Goal: Task Accomplishment & Management: Manage account settings

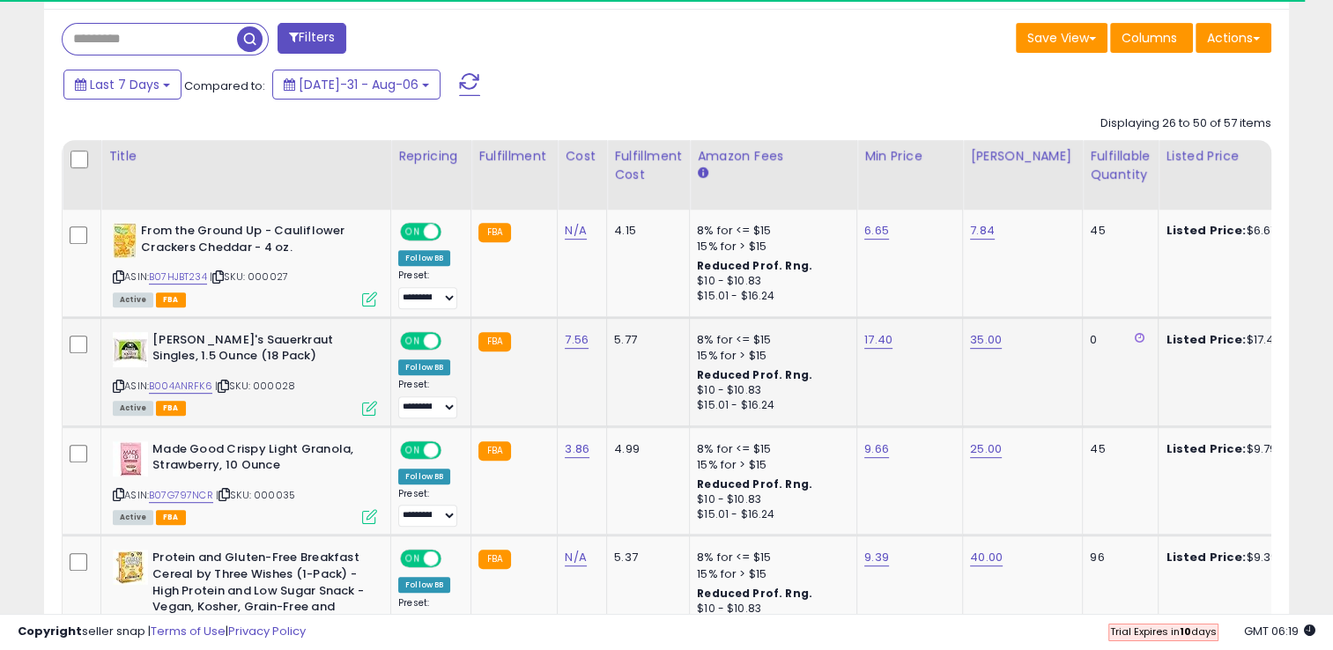
scroll to position [610, 0]
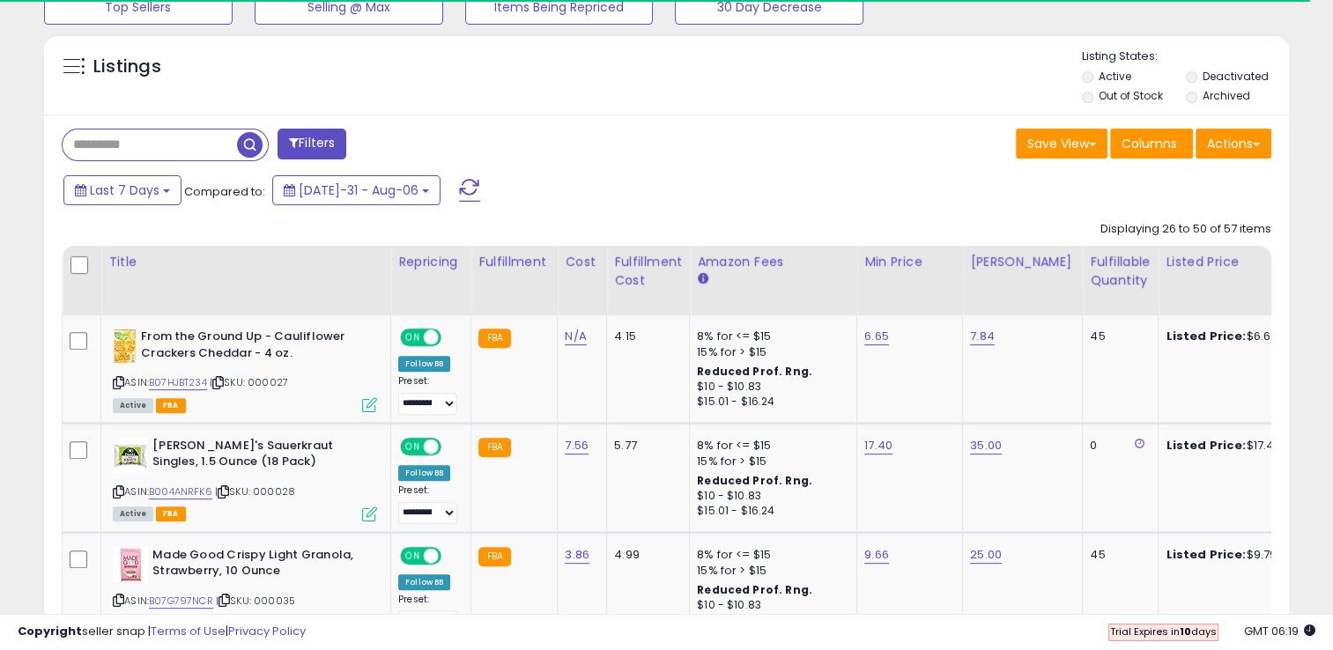
click at [165, 149] on input "text" at bounding box center [150, 145] width 174 height 31
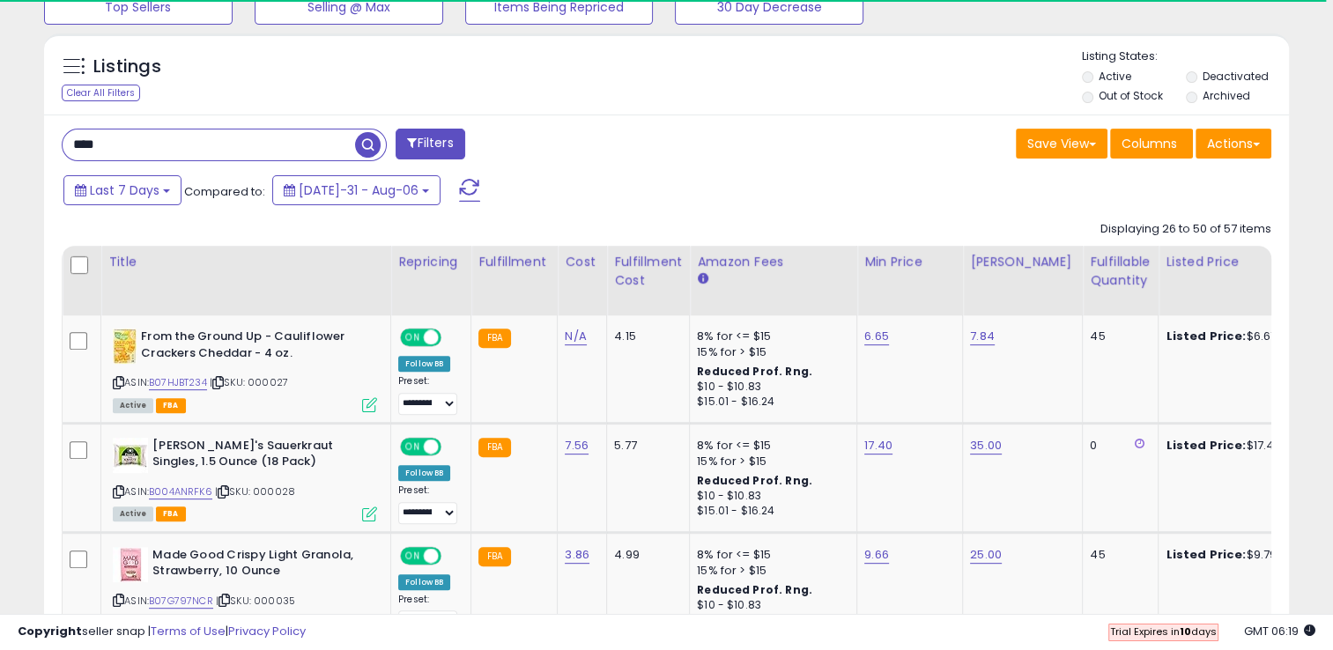
type input "***"
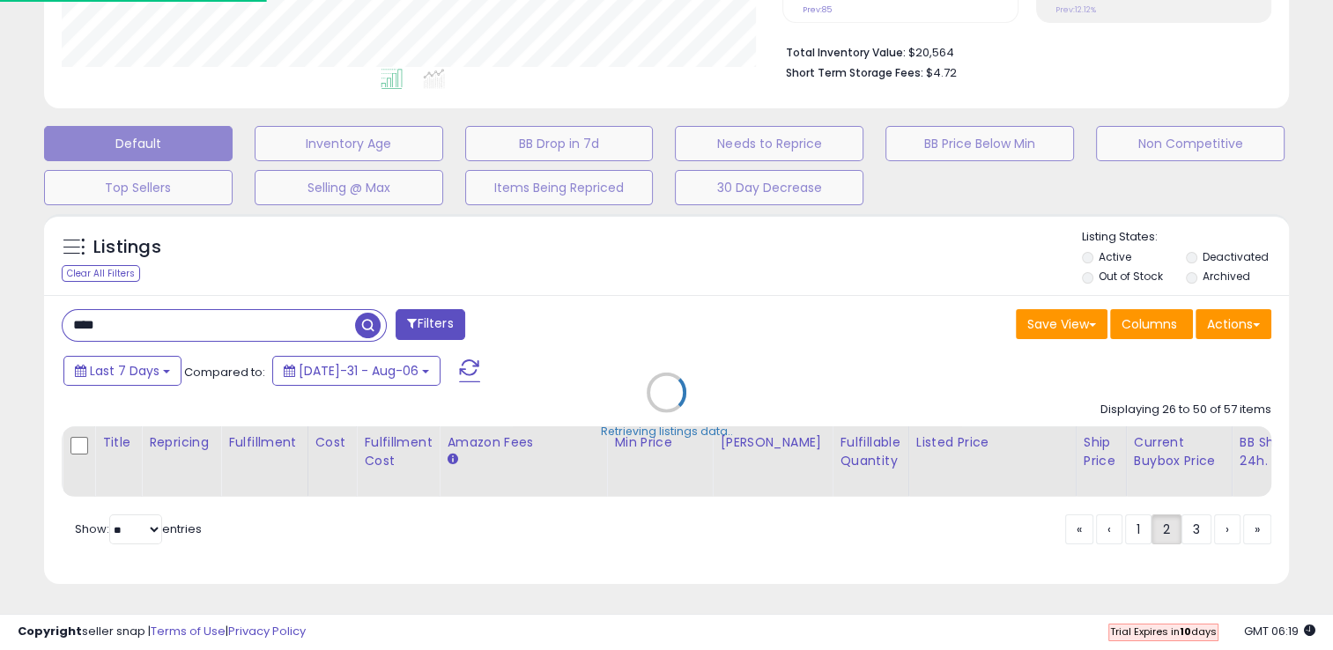
scroll to position [880726, 880366]
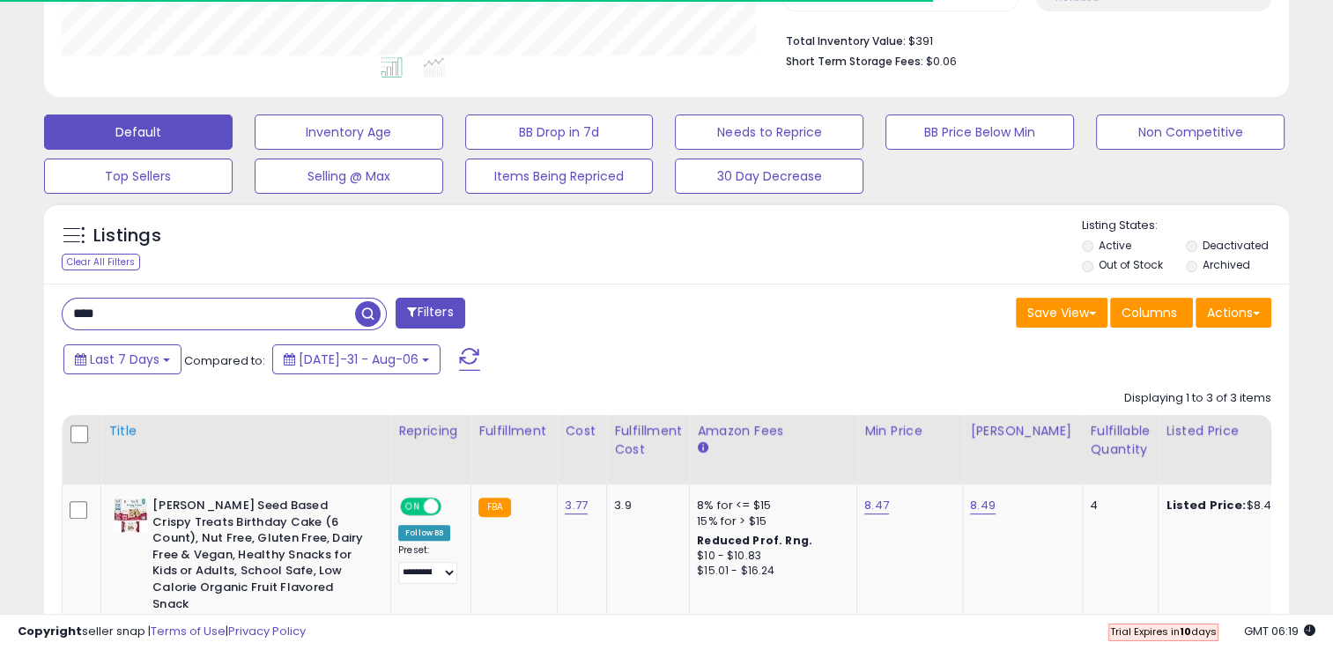
click at [356, 481] on th "Title" at bounding box center [246, 450] width 290 height 70
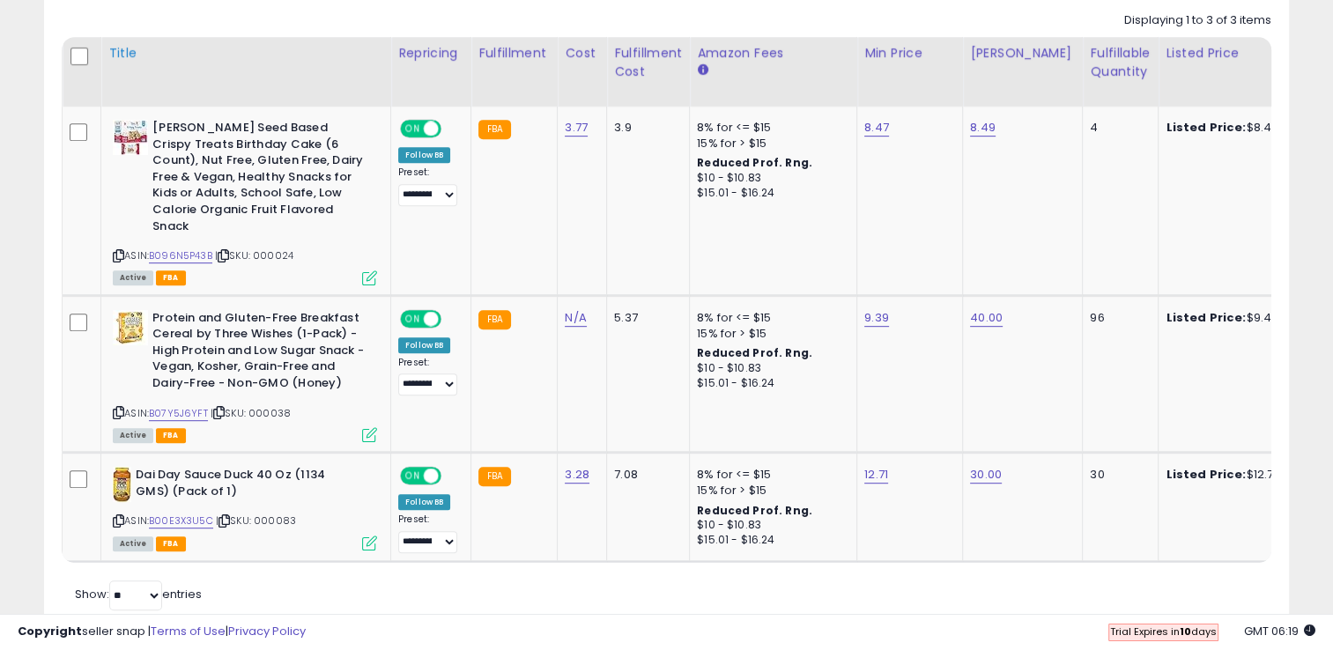
scroll to position [861, 0]
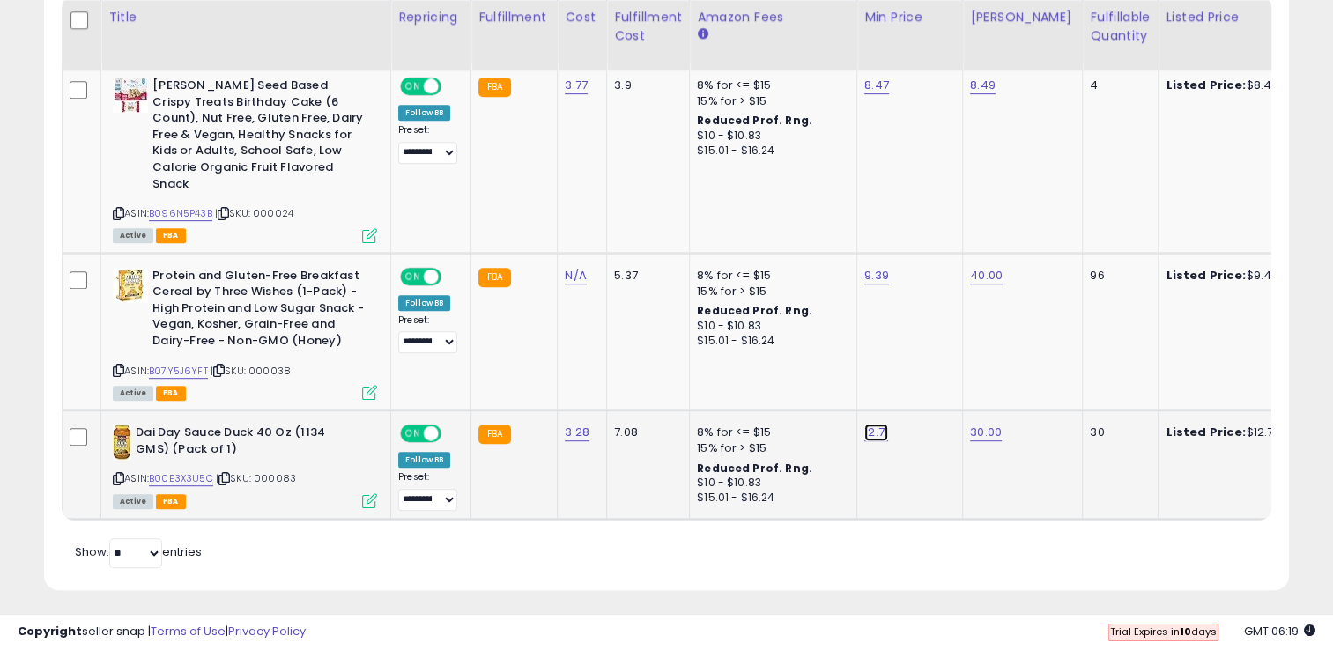
click at [867, 94] on link "12.71" at bounding box center [876, 86] width 25 height 18
drag, startPoint x: 807, startPoint y: 379, endPoint x: 706, endPoint y: 359, distance: 103.3
click at [706, 359] on tbody "**********" at bounding box center [1318, 291] width 2511 height 455
type input "*****"
click at [925, 366] on icon "submit" at bounding box center [920, 371] width 11 height 11
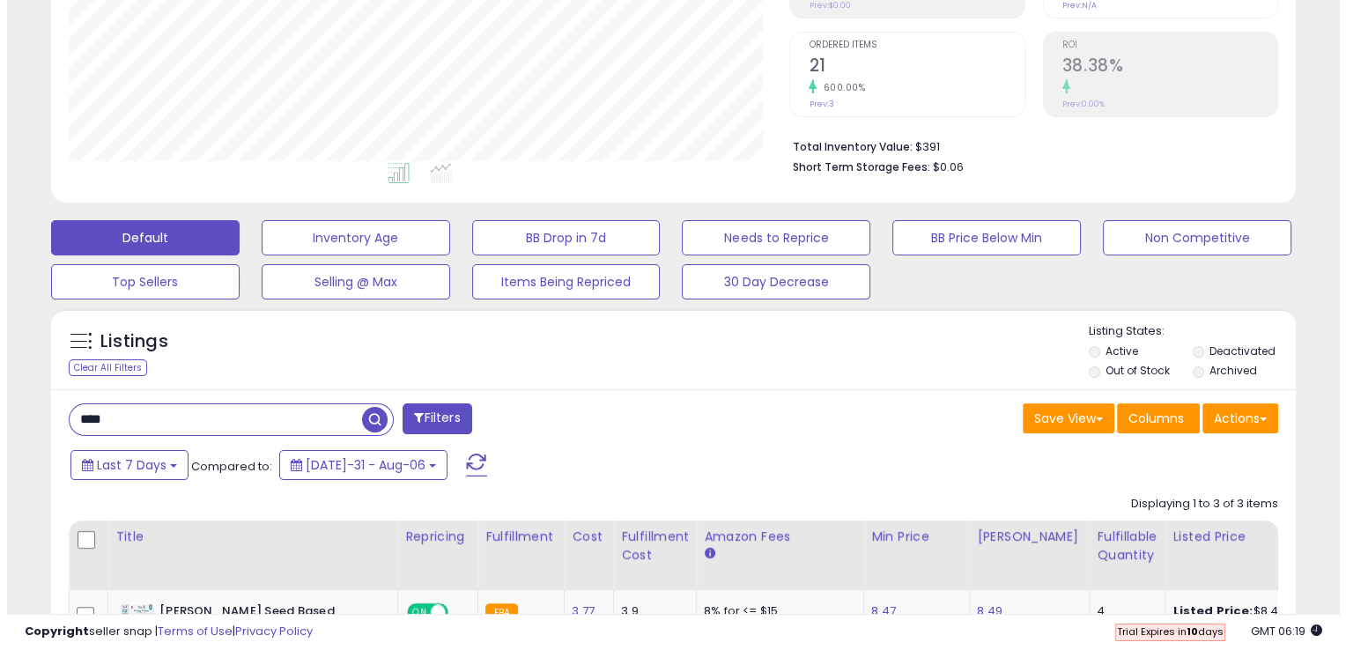
scroll to position [337, 0]
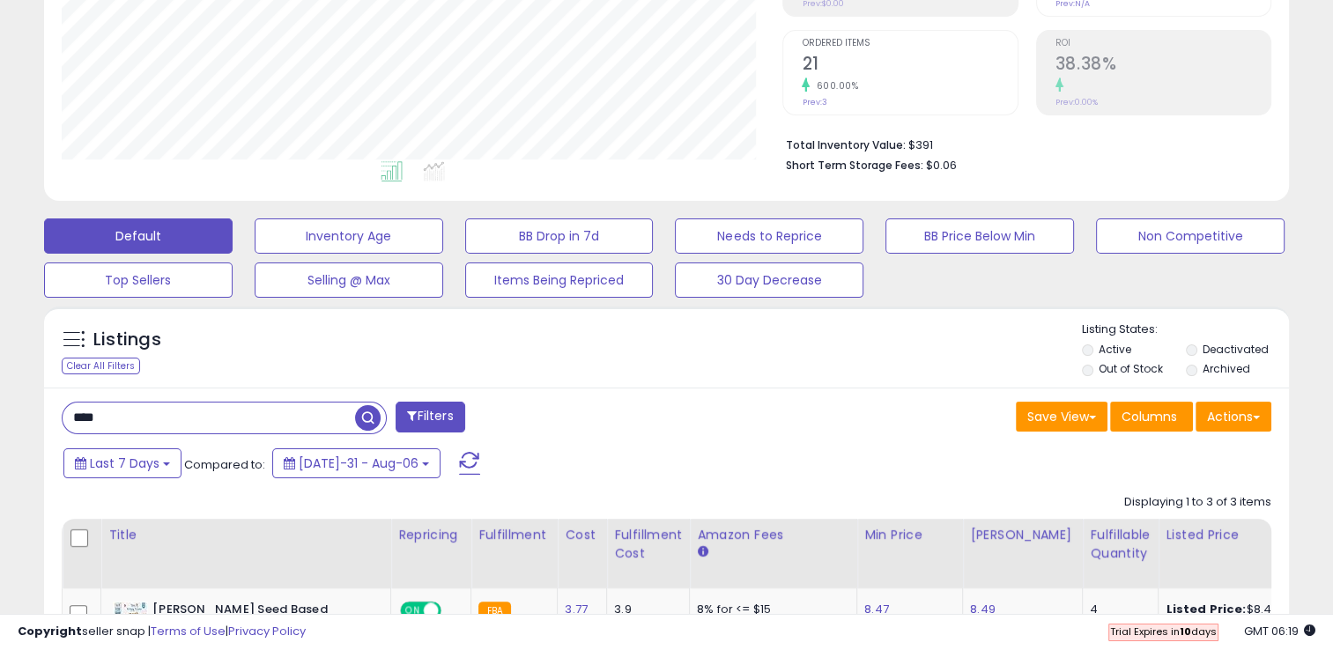
click at [448, 478] on button at bounding box center [470, 463] width 44 height 35
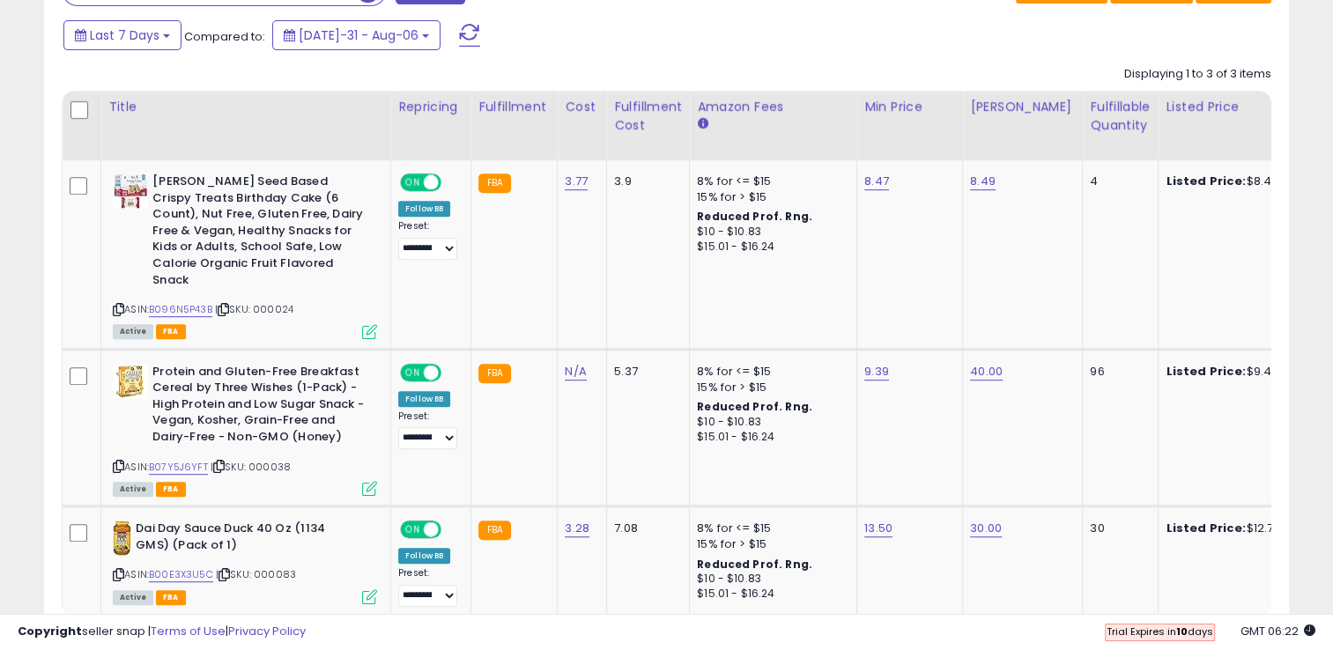
scroll to position [861, 0]
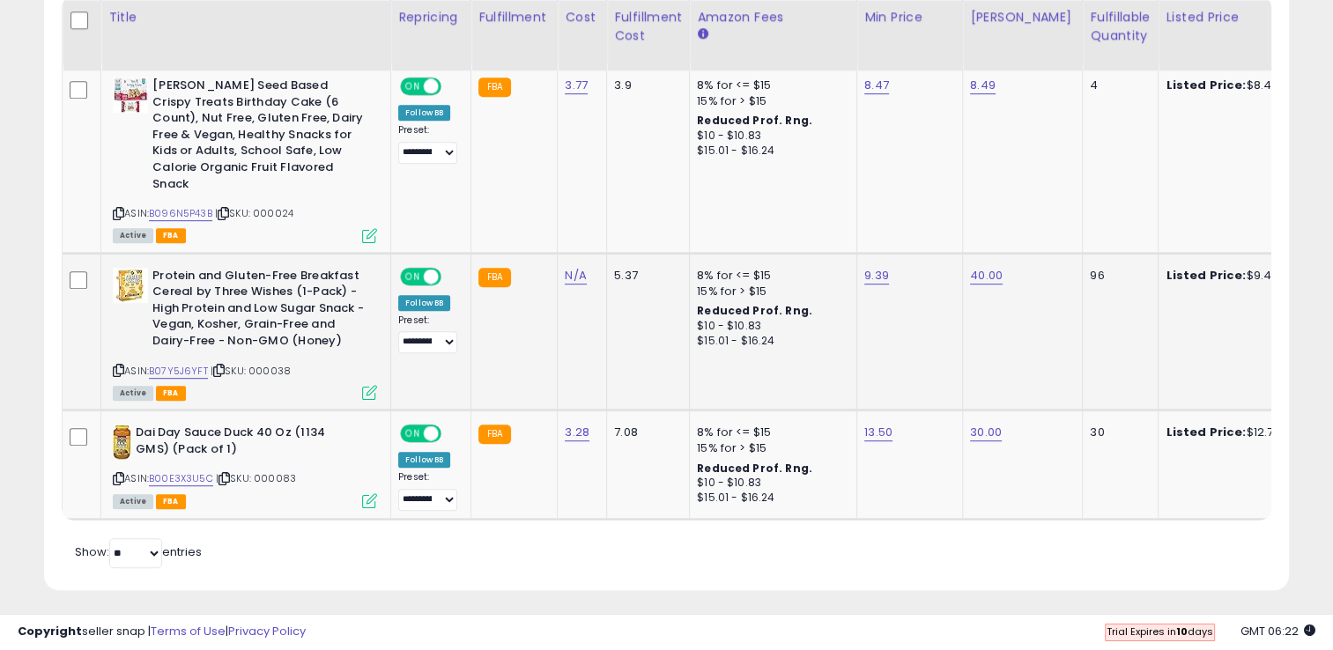
drag, startPoint x: 540, startPoint y: 449, endPoint x: 364, endPoint y: 365, distance: 195.5
click at [516, 441] on td "FBA" at bounding box center [514, 465] width 86 height 109
click at [177, 471] on link "B00E3X3U5C" at bounding box center [181, 478] width 64 height 15
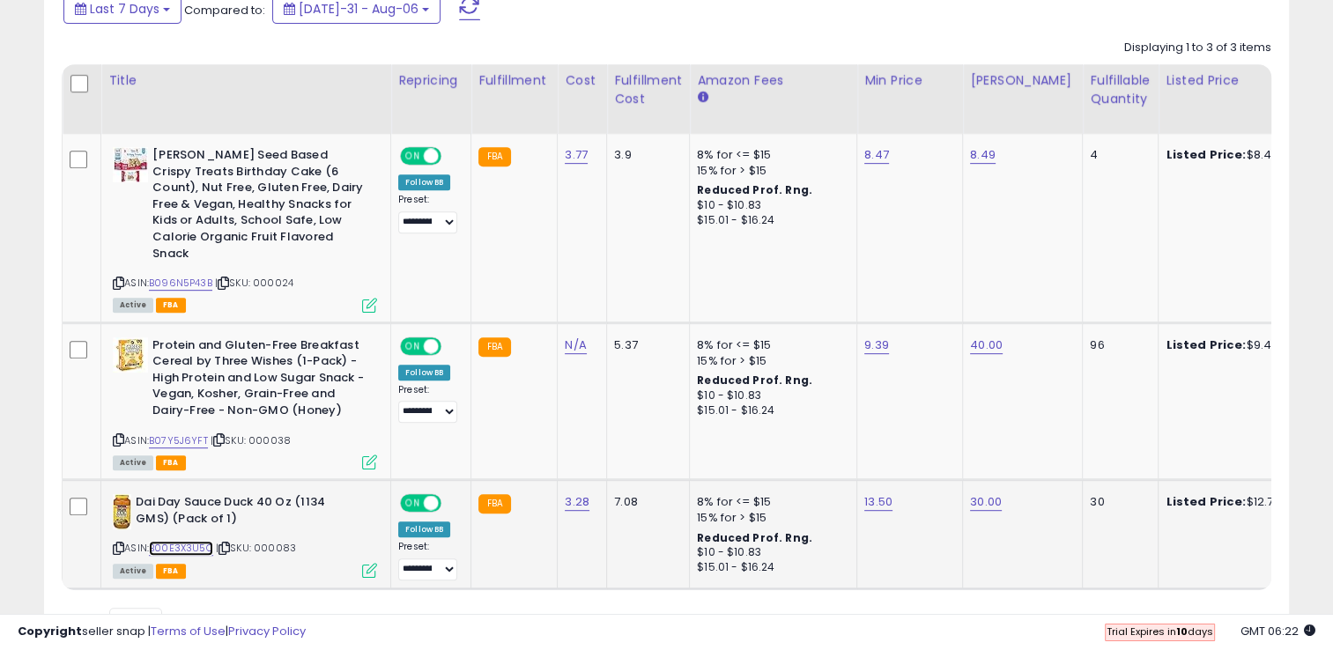
scroll to position [787, 0]
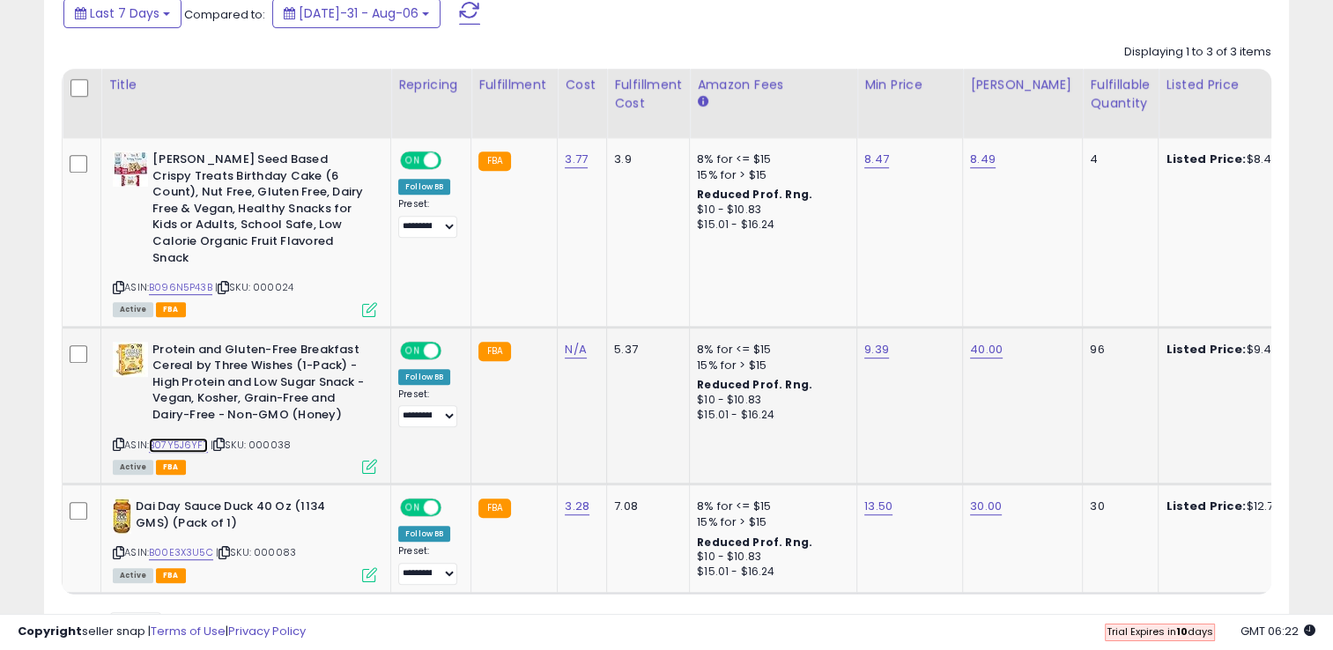
click at [196, 438] on link "B07Y5J6YFT" at bounding box center [178, 445] width 59 height 15
click at [875, 168] on link "9.39" at bounding box center [876, 160] width 25 height 18
drag, startPoint x: 875, startPoint y: 329, endPoint x: 808, endPoint y: 295, distance: 74.9
click at [864, 342] on div "9.39 ****" at bounding box center [906, 350] width 85 height 16
click at [798, 291] on input "****" at bounding box center [821, 291] width 157 height 30
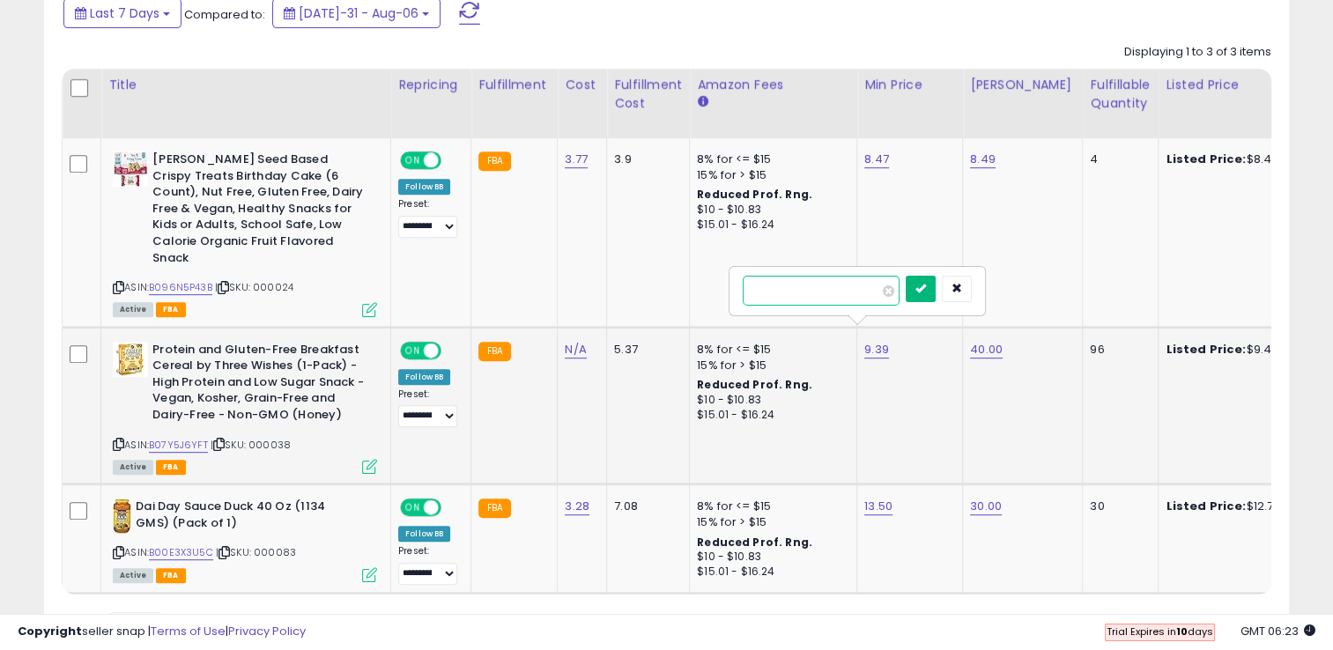
type input "****"
click at [926, 288] on icon "submit" at bounding box center [920, 288] width 11 height 11
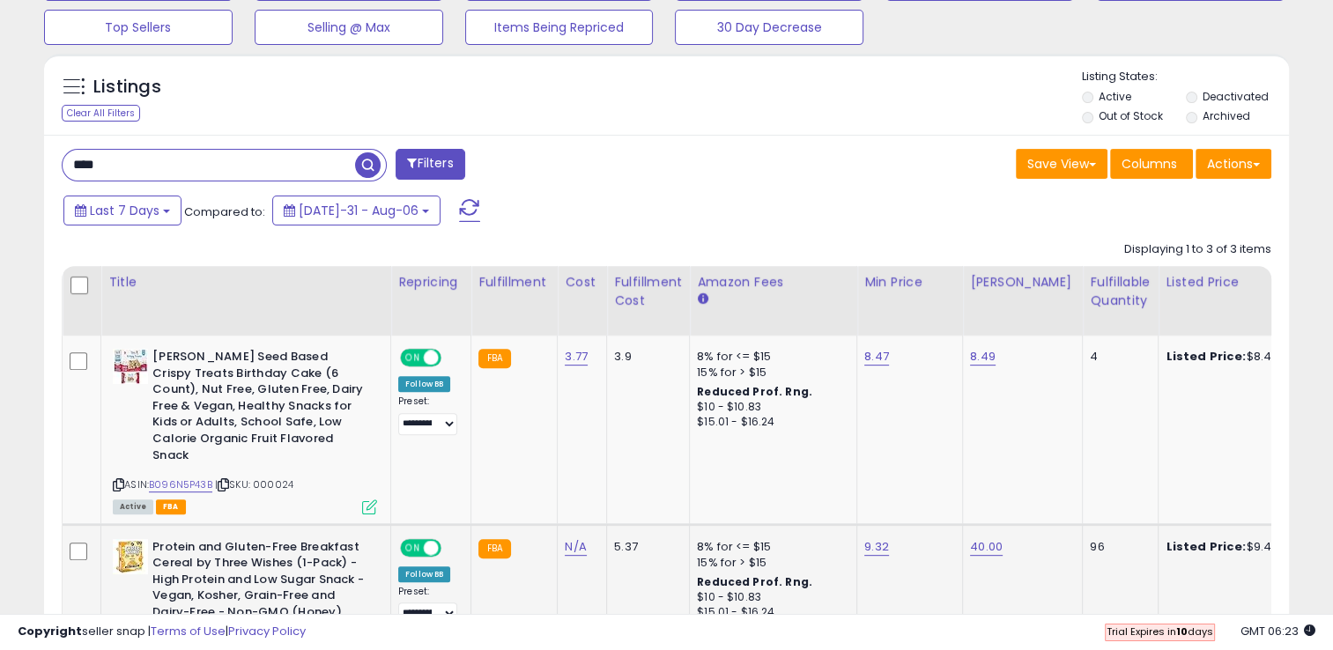
click at [459, 201] on span at bounding box center [469, 210] width 21 height 23
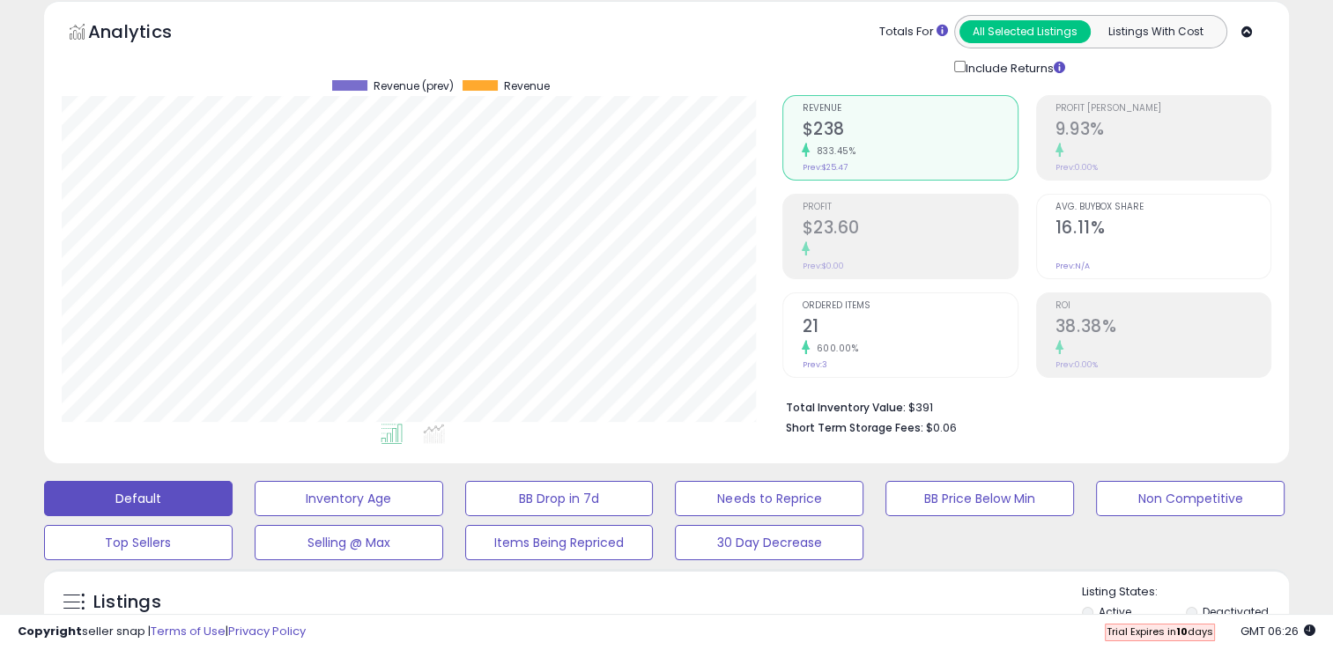
scroll to position [0, 0]
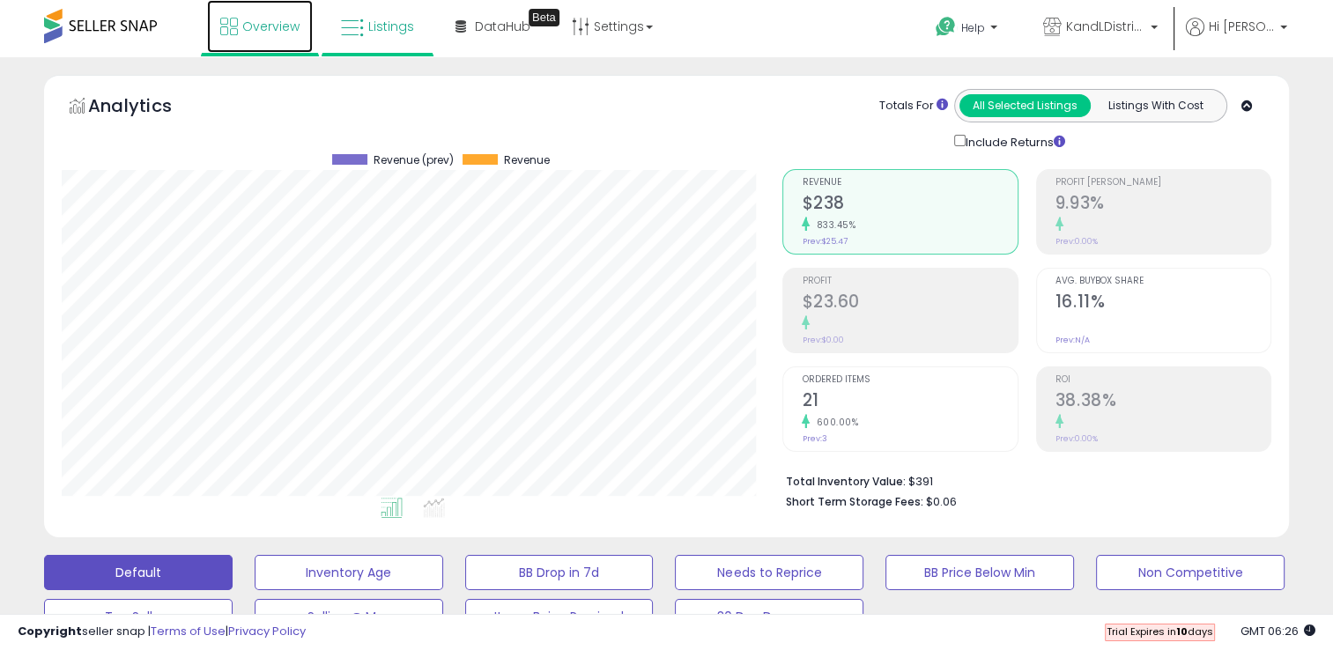
click at [245, 45] on link "Overview" at bounding box center [260, 26] width 106 height 53
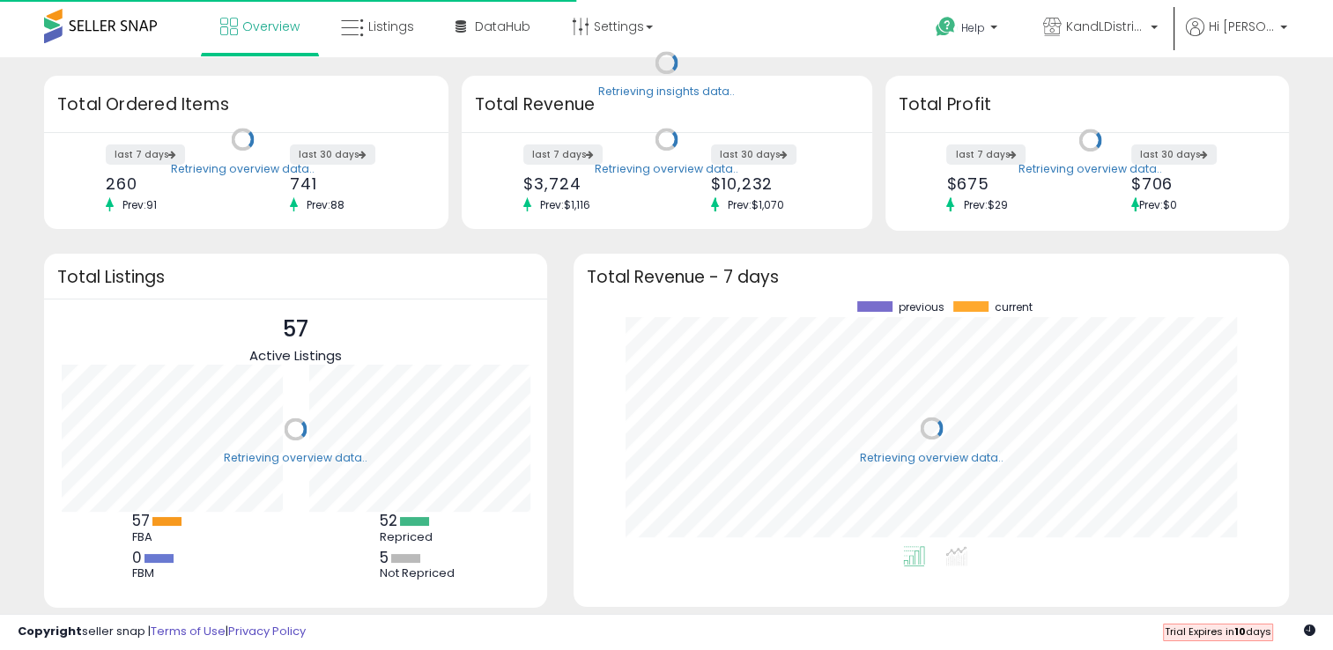
scroll to position [244, 679]
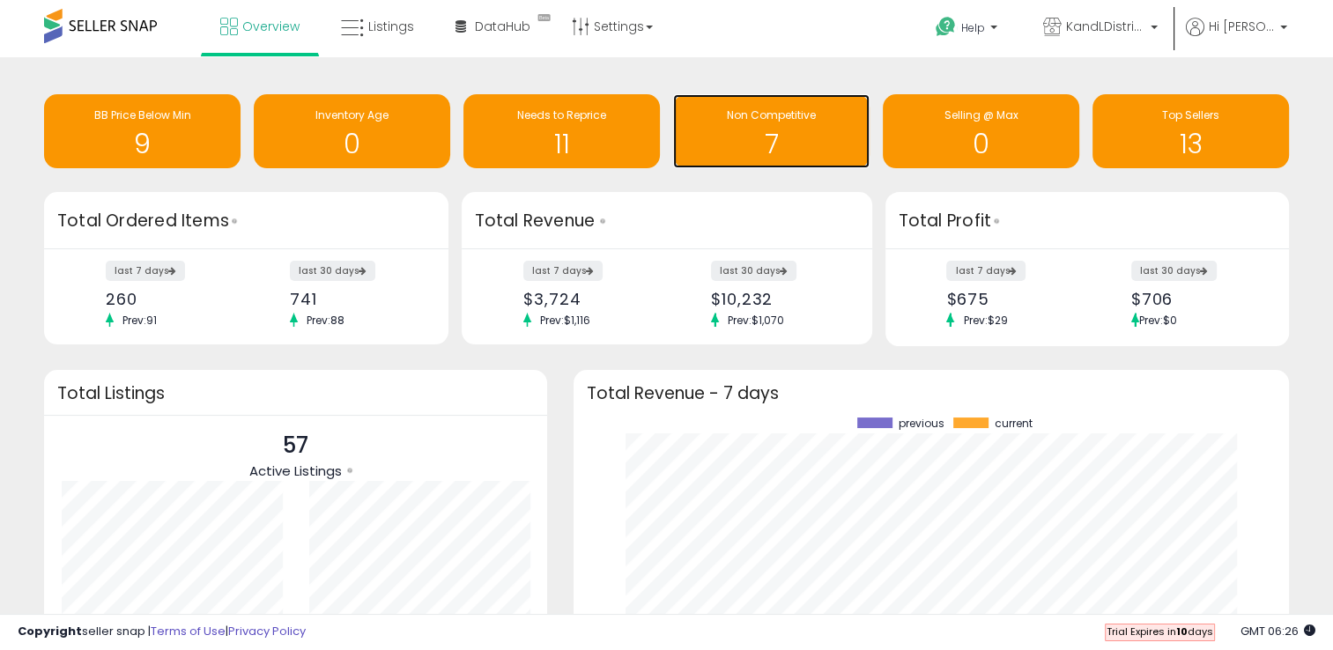
click at [784, 144] on h1 "7" at bounding box center [771, 144] width 179 height 29
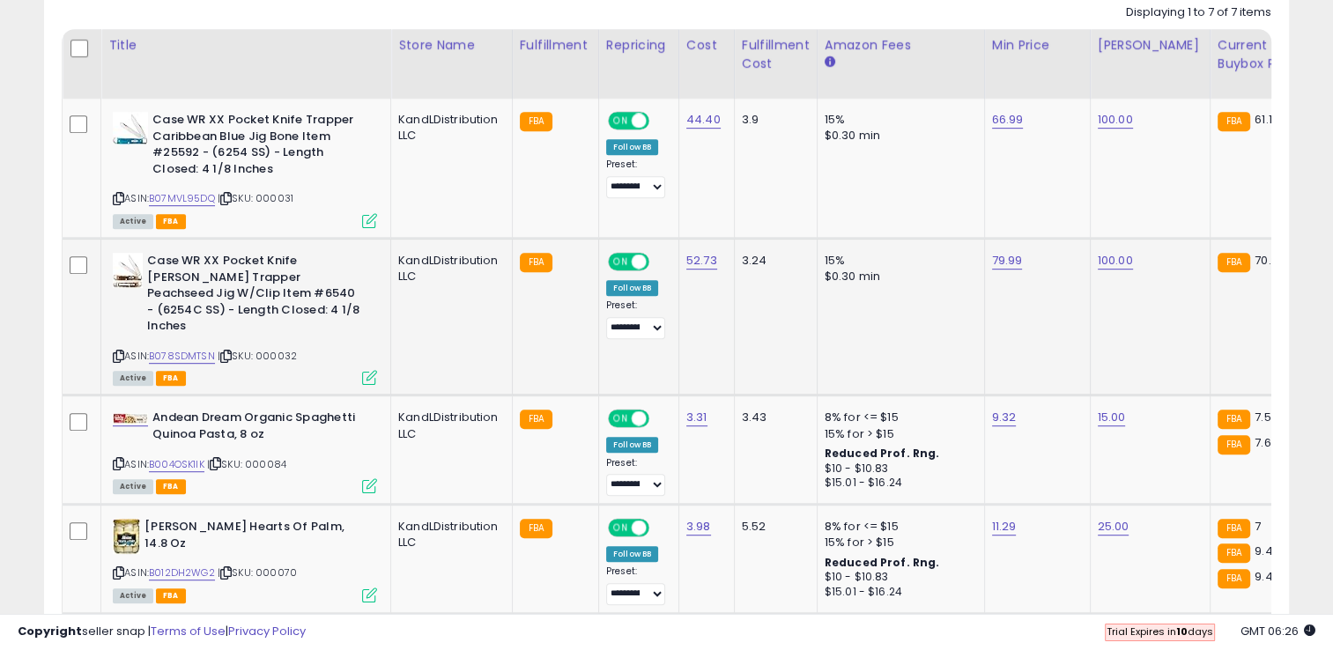
scroll to position [825, 0]
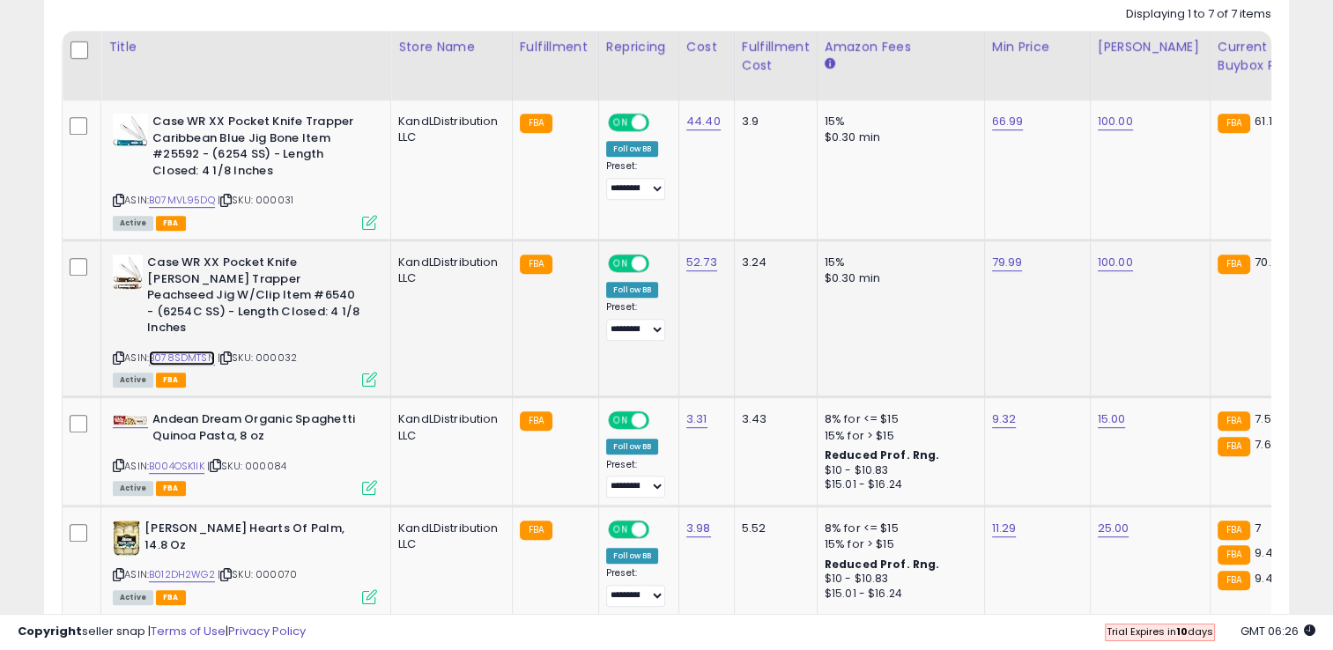
click at [193, 351] on link "B078SDMTSN" at bounding box center [182, 358] width 66 height 15
click at [196, 193] on link "B07MVL95DQ" at bounding box center [182, 200] width 66 height 15
click at [1004, 113] on link "66.99" at bounding box center [1008, 122] width 32 height 18
drag, startPoint x: 944, startPoint y: 82, endPoint x: 856, endPoint y: 55, distance: 91.4
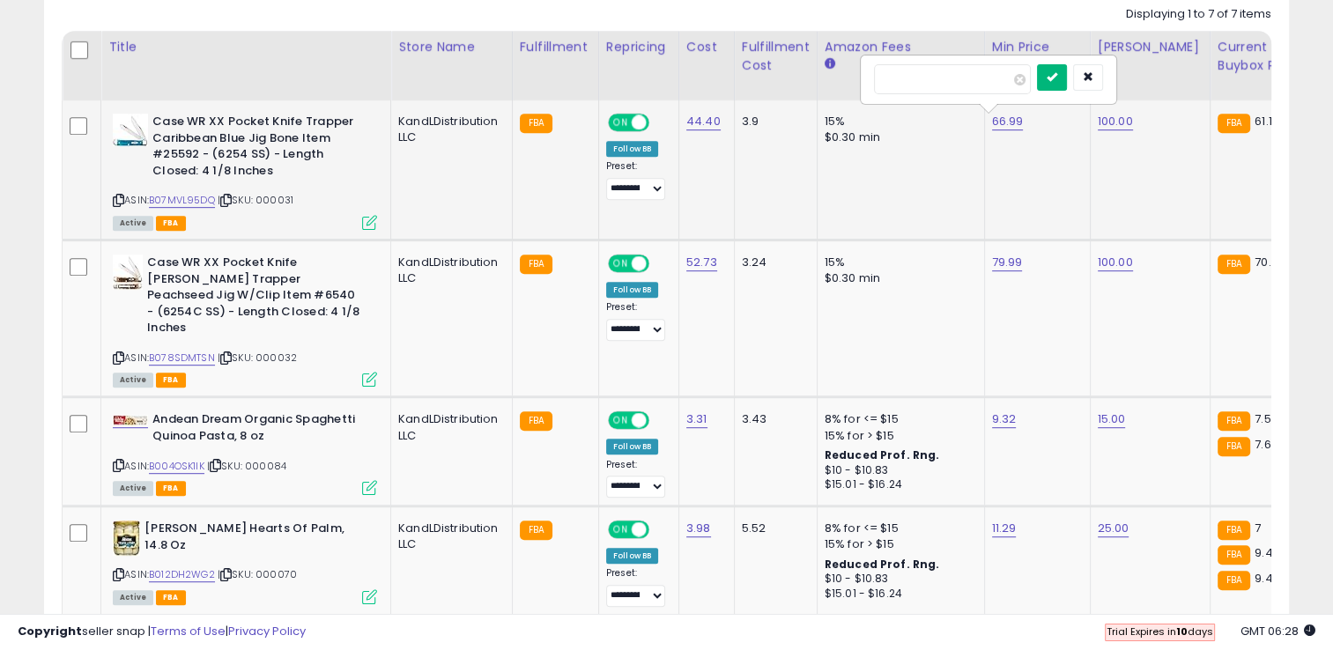
type input "*****"
click at [1067, 80] on button "submit" at bounding box center [1052, 77] width 30 height 26
click at [1024, 169] on td "61.15" at bounding box center [1037, 169] width 106 height 139
click at [999, 122] on link "61.15" at bounding box center [1004, 122] width 25 height 18
drag, startPoint x: 979, startPoint y: 79, endPoint x: 841, endPoint y: 70, distance: 138.6
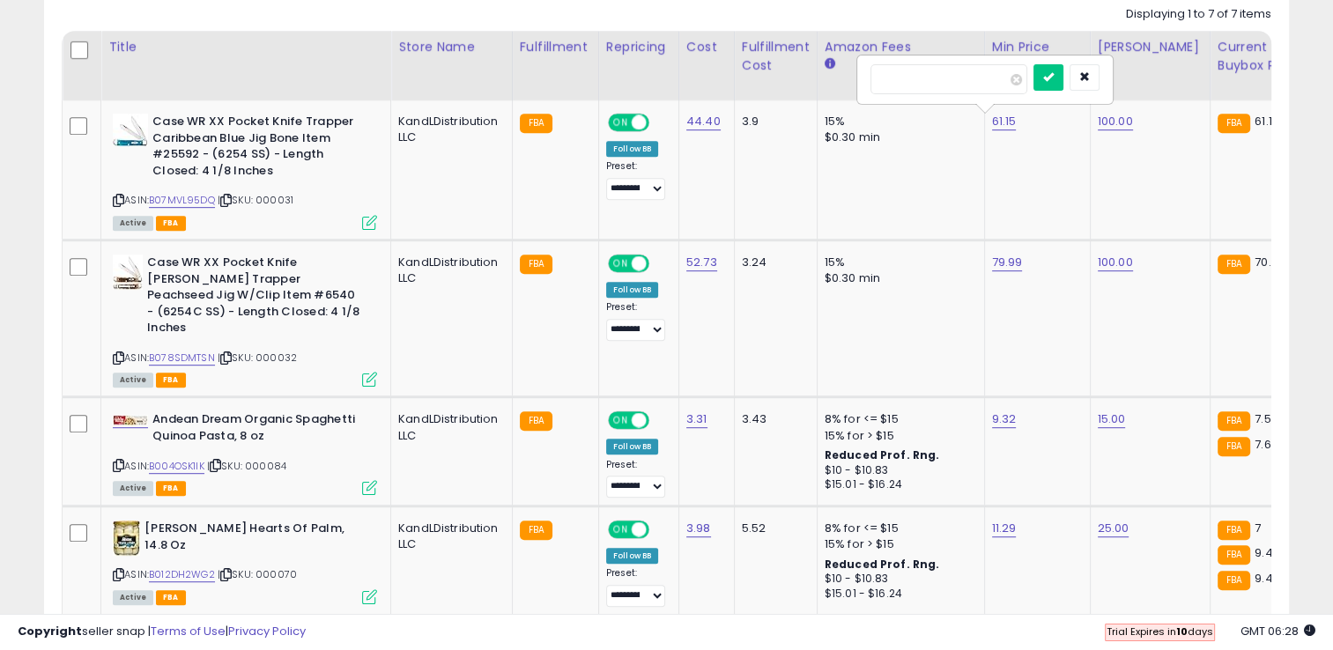
type input "*****"
click at [1054, 74] on icon "submit" at bounding box center [1048, 76] width 11 height 11
click at [485, 180] on td "KandLDistribution LLC" at bounding box center [452, 169] width 122 height 139
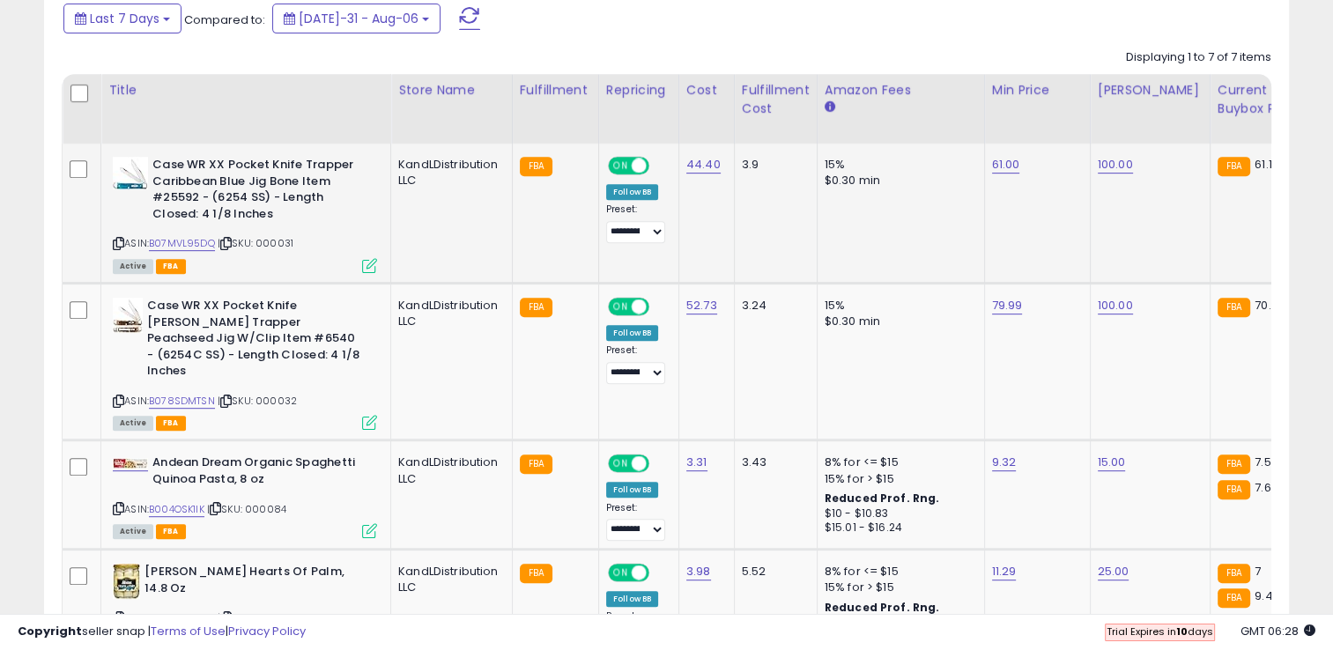
scroll to position [779, 0]
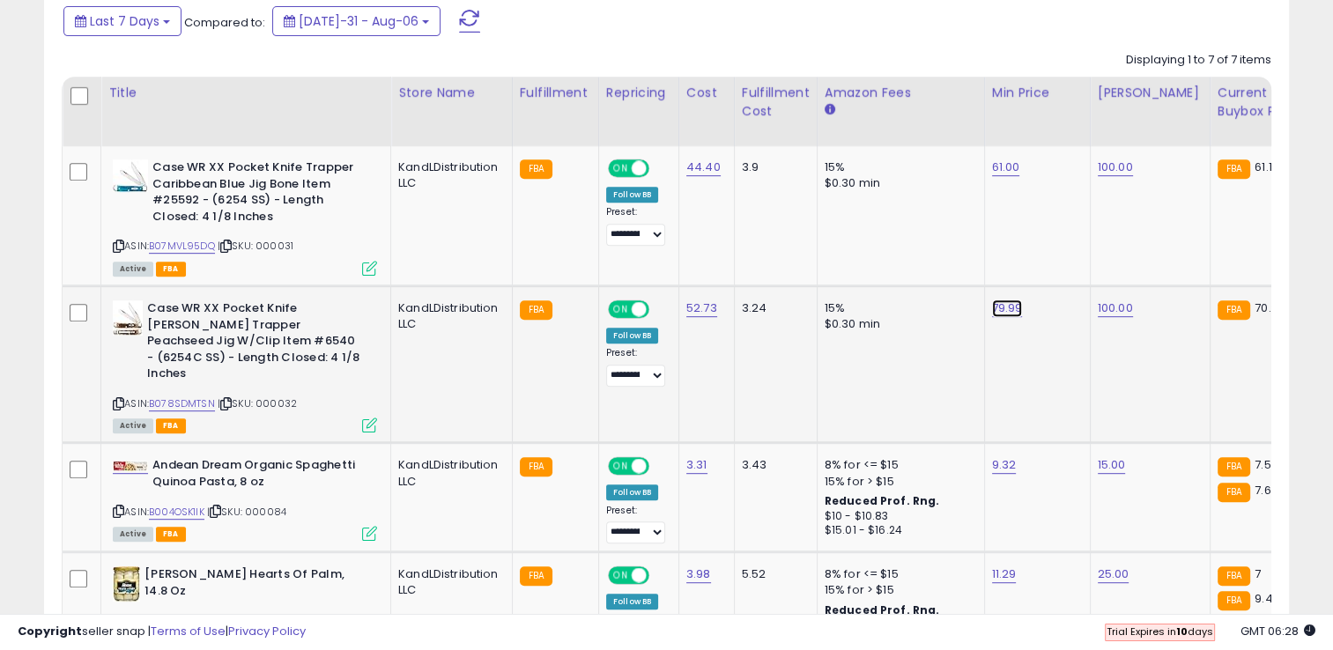
click at [1011, 176] on link "79.99" at bounding box center [1006, 168] width 28 height 18
drag, startPoint x: 950, startPoint y: 272, endPoint x: 884, endPoint y: 264, distance: 66.6
click at [884, 264] on input "*****" at bounding box center [951, 266] width 157 height 30
type input "*****"
click at [1066, 270] on button "submit" at bounding box center [1051, 264] width 30 height 26
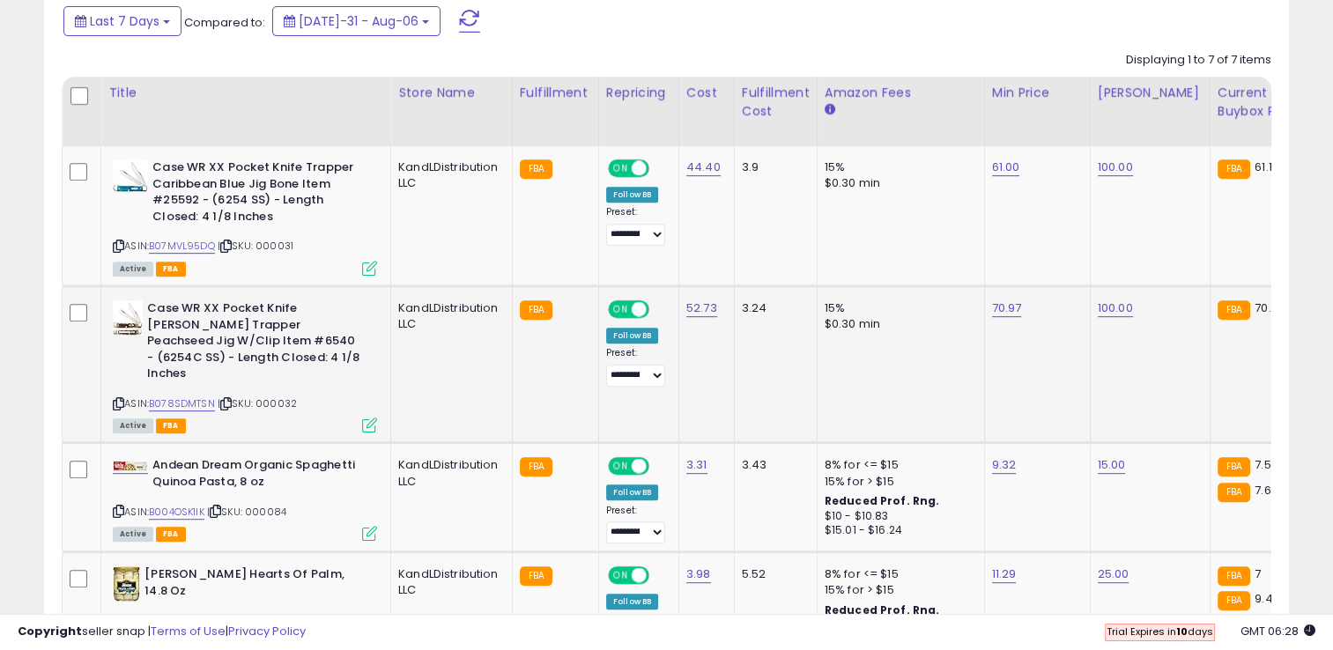
click at [1033, 347] on td "***** 70.97" at bounding box center [1037, 364] width 106 height 157
click at [459, 26] on span at bounding box center [469, 21] width 21 height 23
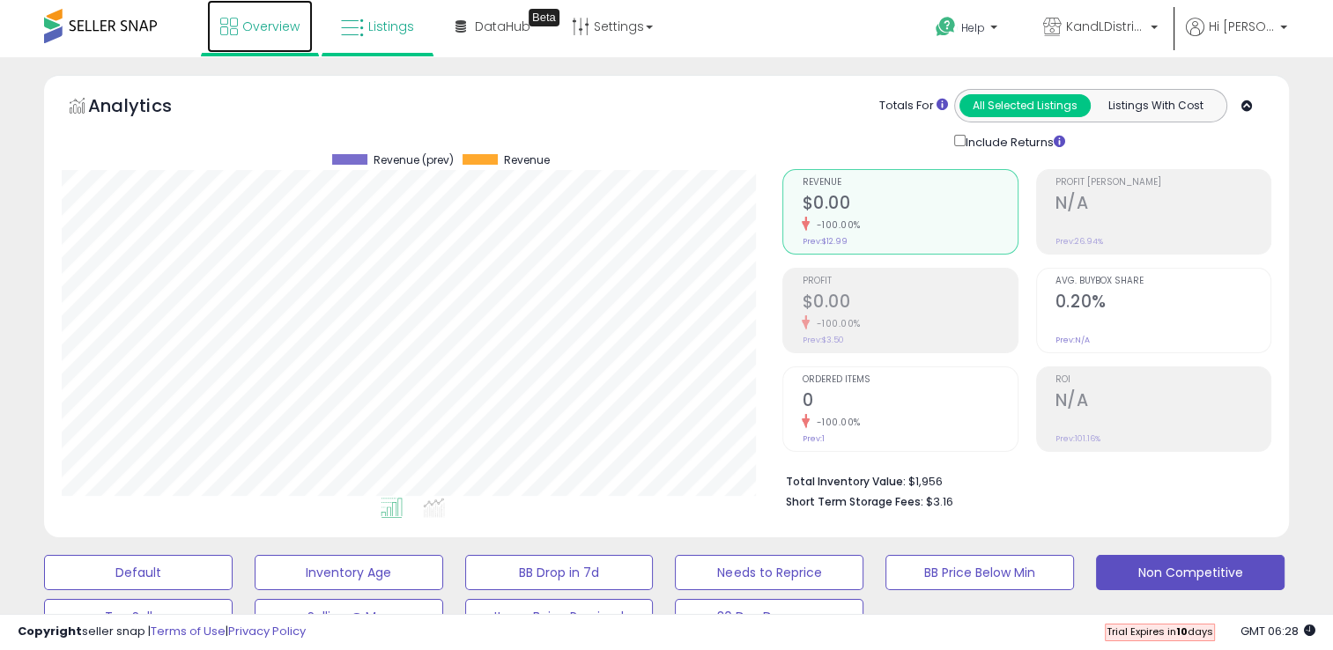
click at [256, 33] on span "Overview" at bounding box center [270, 27] width 57 height 18
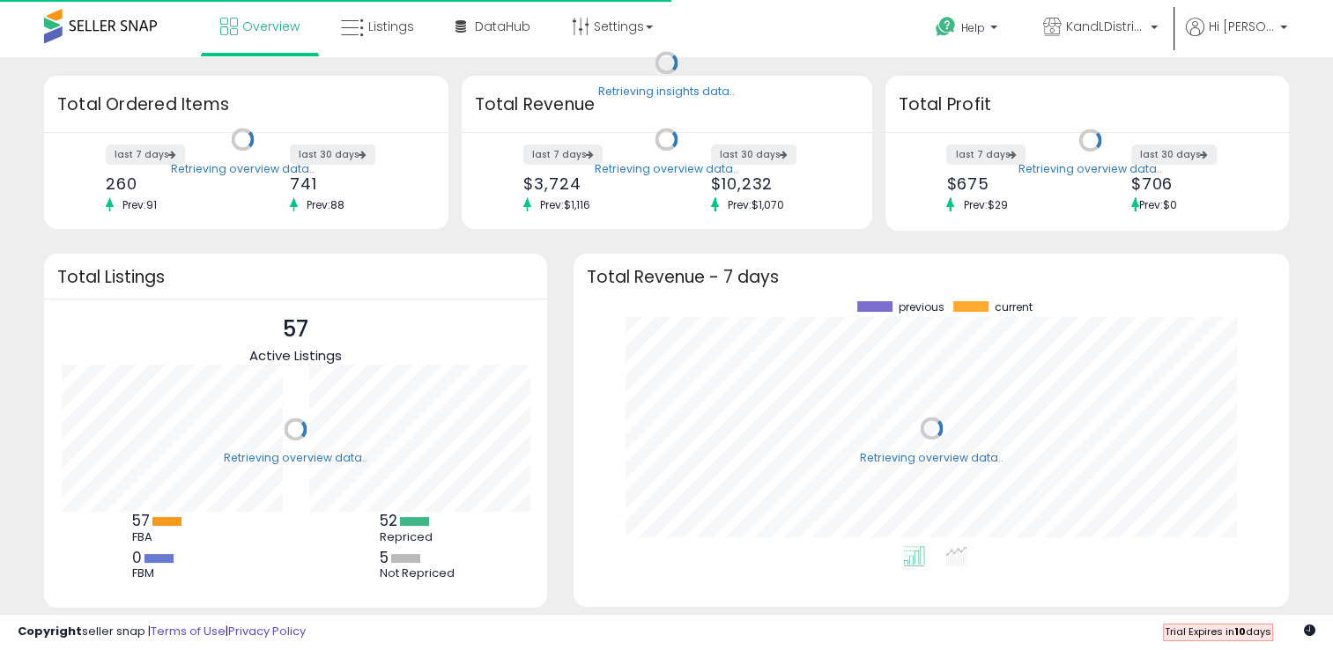
scroll to position [244, 679]
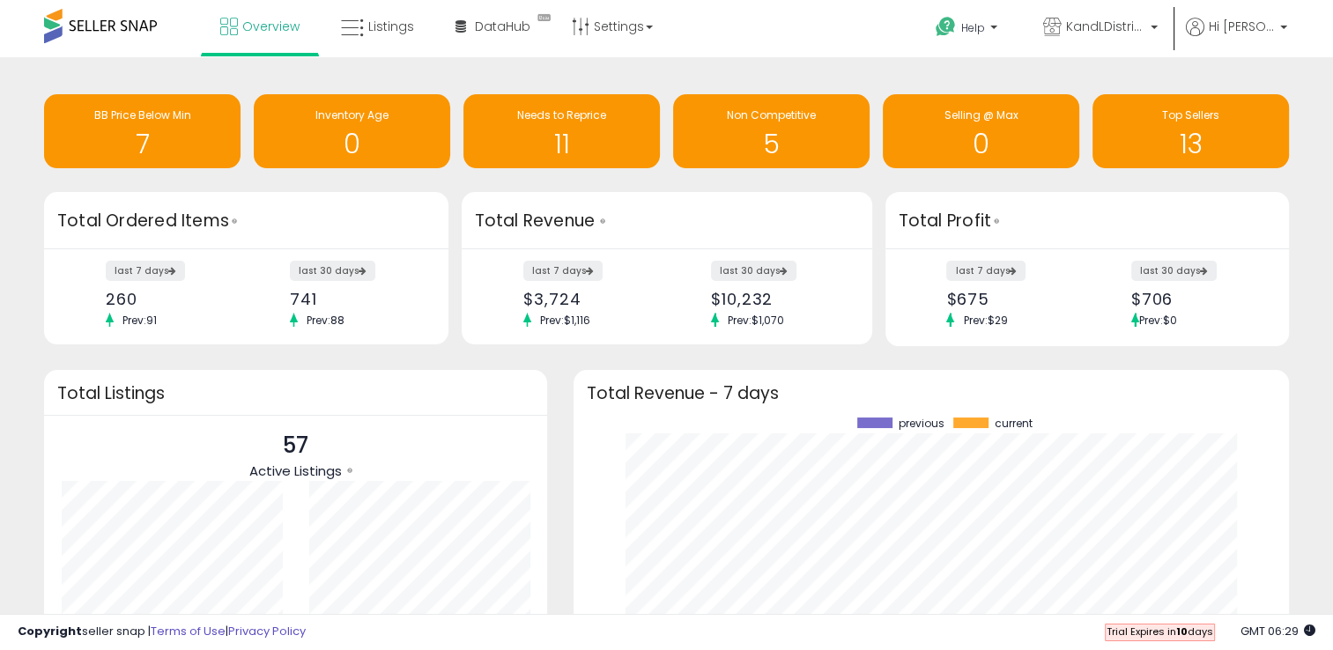
click at [669, 196] on div "Total Revenue" at bounding box center [667, 220] width 411 height 57
click at [769, 178] on div "Retrieving insights data.. BB Price Below Min 7 Inventory Age 0 Needs to Repric…" at bounding box center [666, 133] width 1271 height 117
click at [794, 144] on h1 "5" at bounding box center [771, 144] width 179 height 29
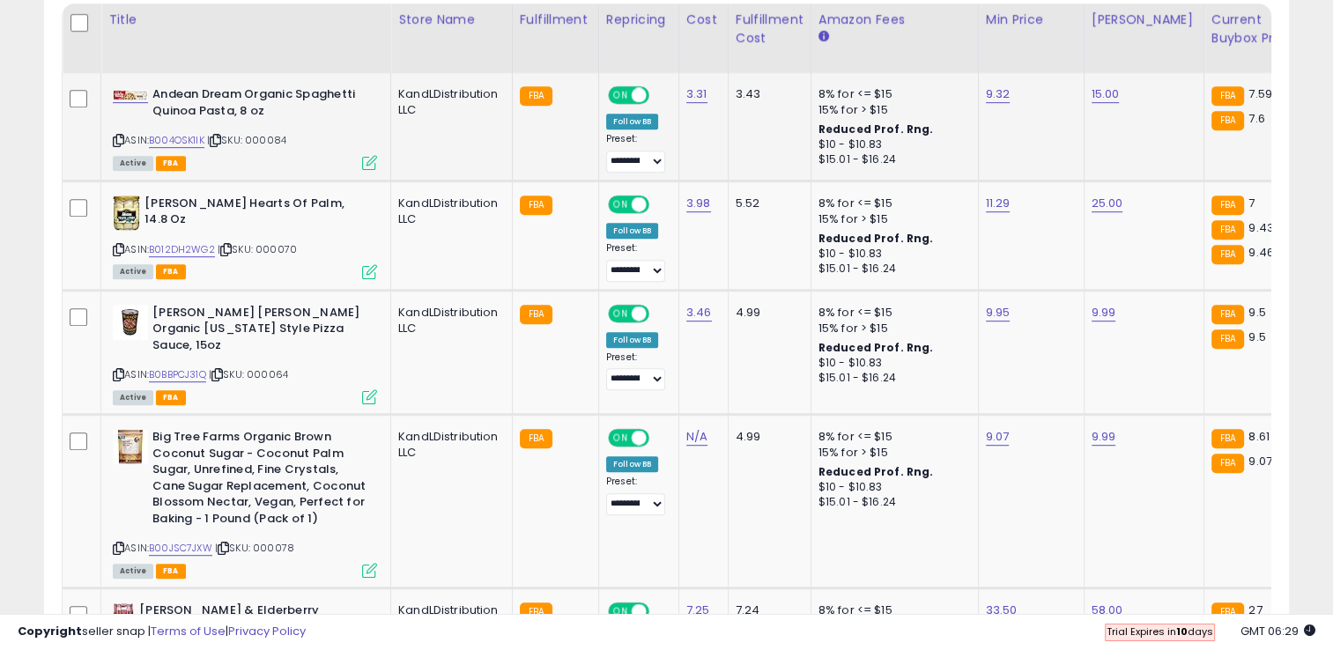
scroll to position [1029, 0]
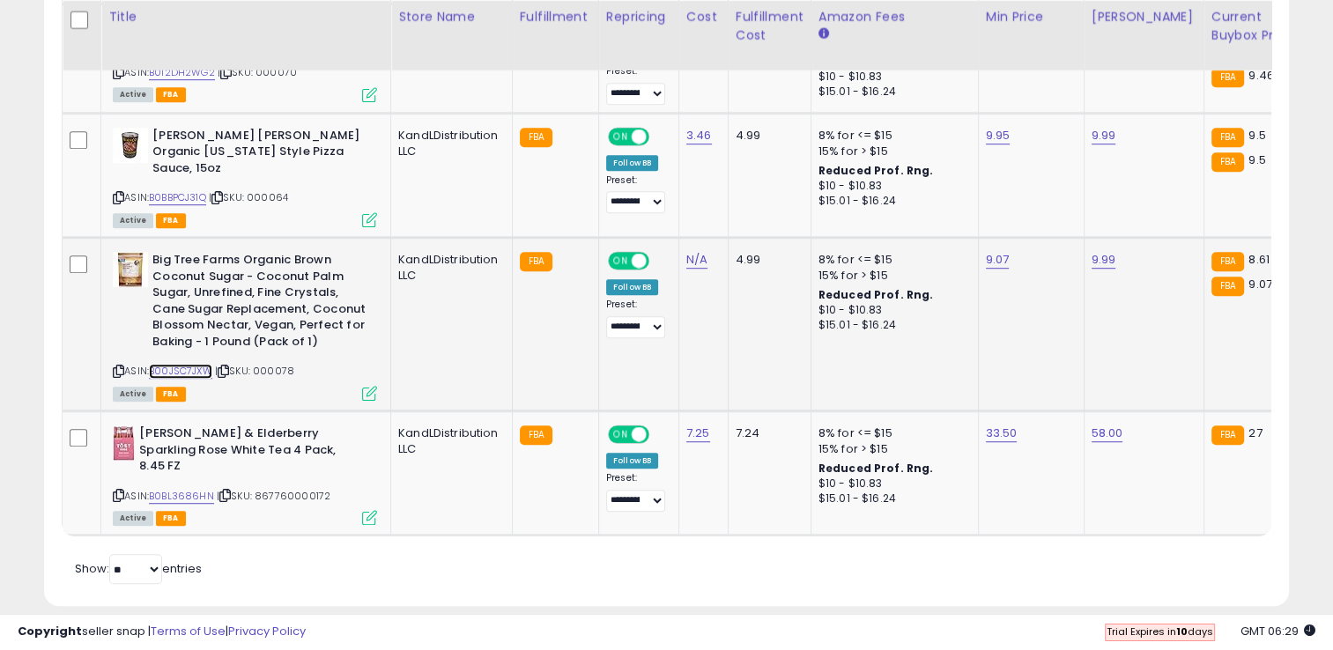
click at [198, 364] on link "B00JSC7JXW" at bounding box center [180, 371] width 63 height 15
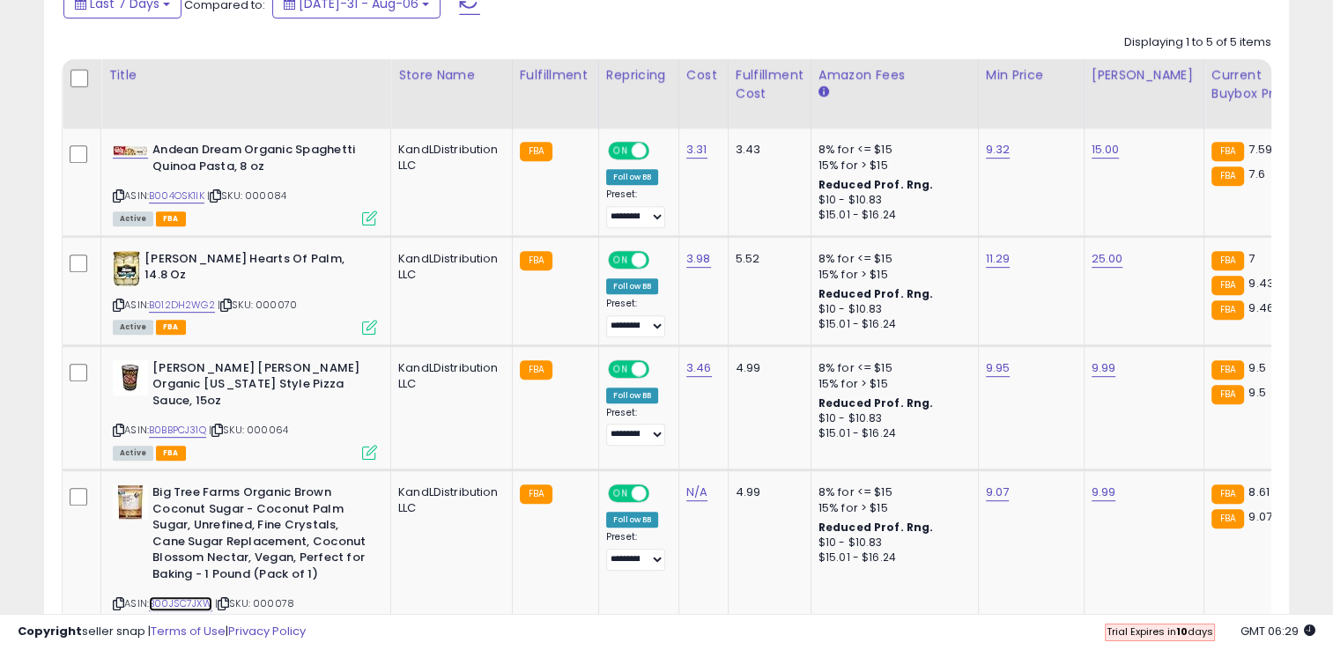
scroll to position [791, 0]
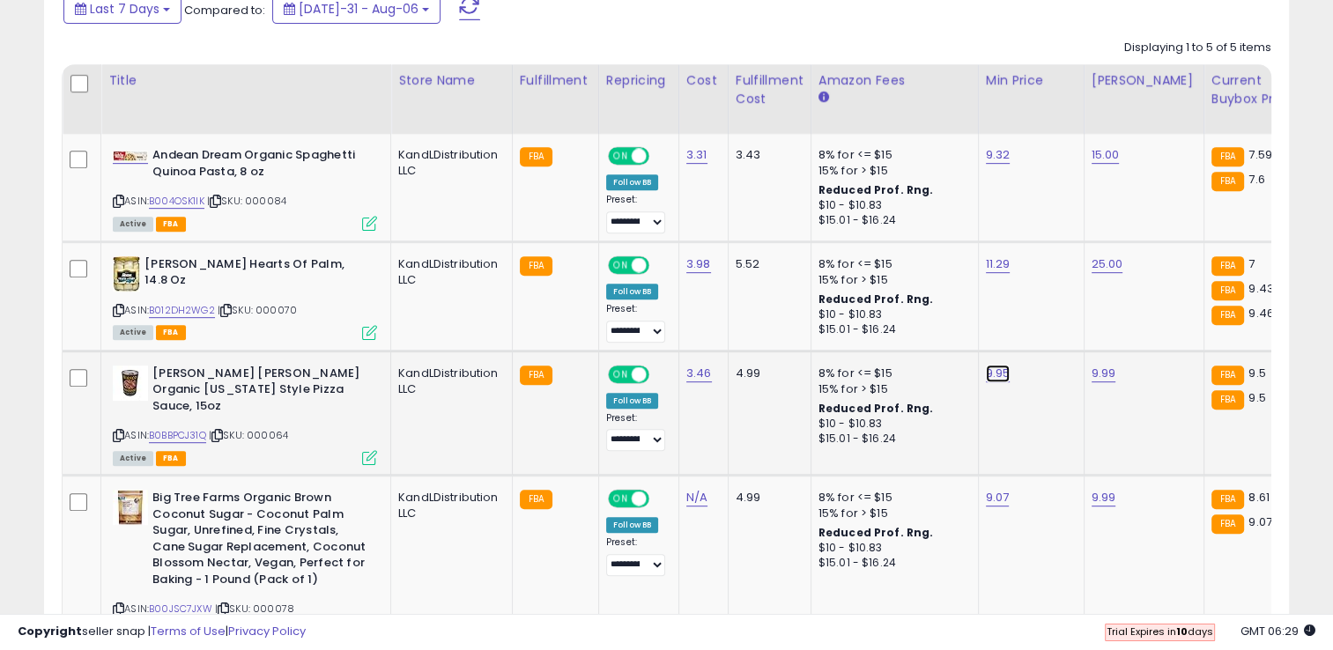
click at [998, 164] on link "9.95" at bounding box center [998, 155] width 25 height 18
drag, startPoint x: 937, startPoint y: 330, endPoint x: 810, endPoint y: 342, distance: 127.4
type input "****"
click at [811, 342] on td "8% for <= $15 15% for > $15 Reduced Prof. Rng. $10 - $10.83 $15.01 - $16.24" at bounding box center [894, 295] width 167 height 109
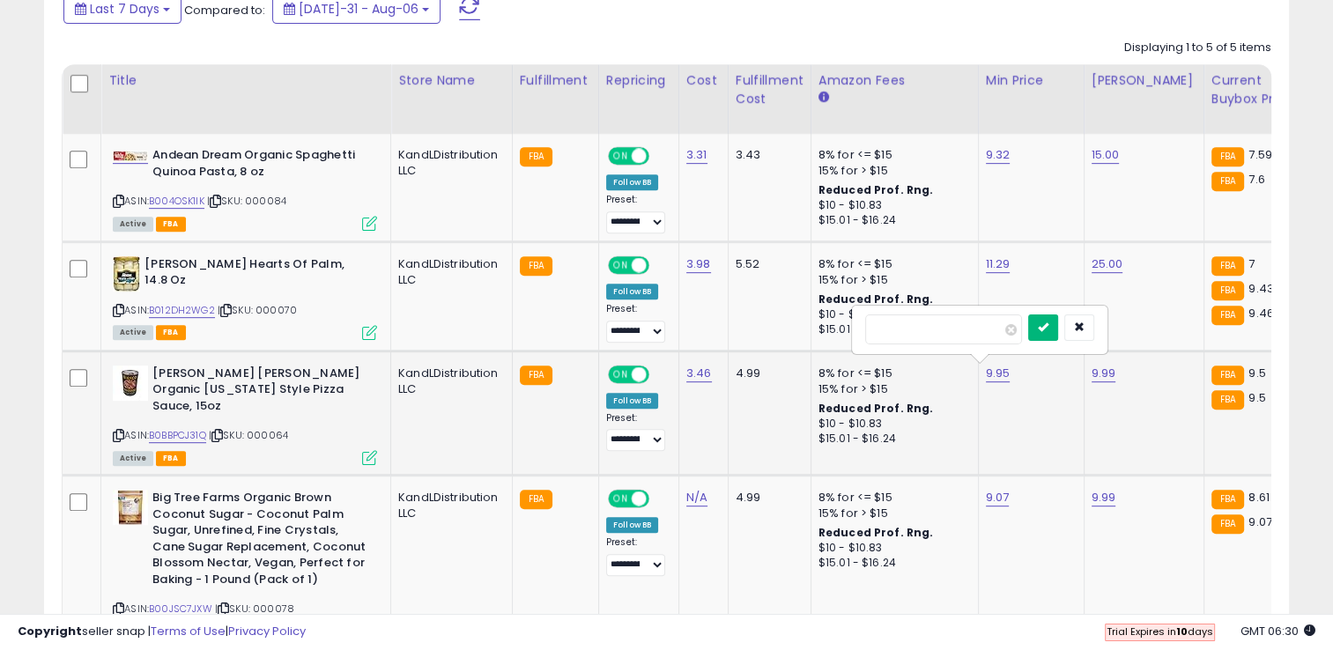
click at [1058, 332] on button "submit" at bounding box center [1043, 328] width 30 height 26
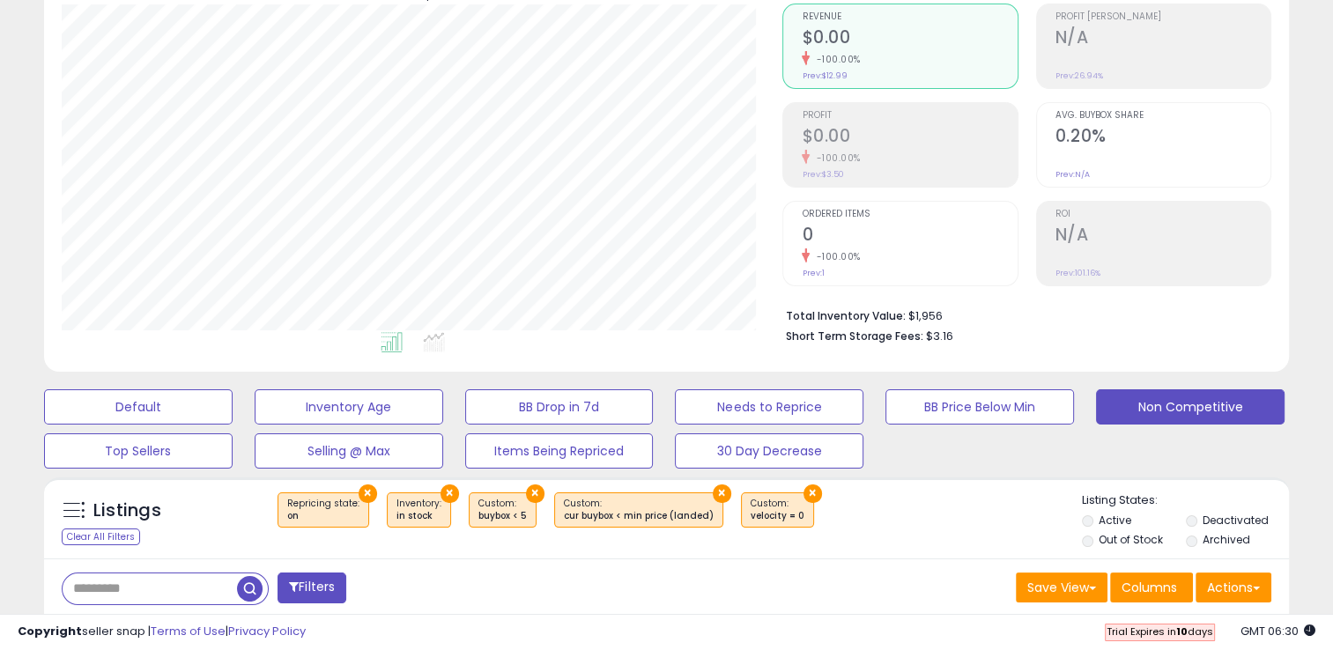
scroll to position [0, 0]
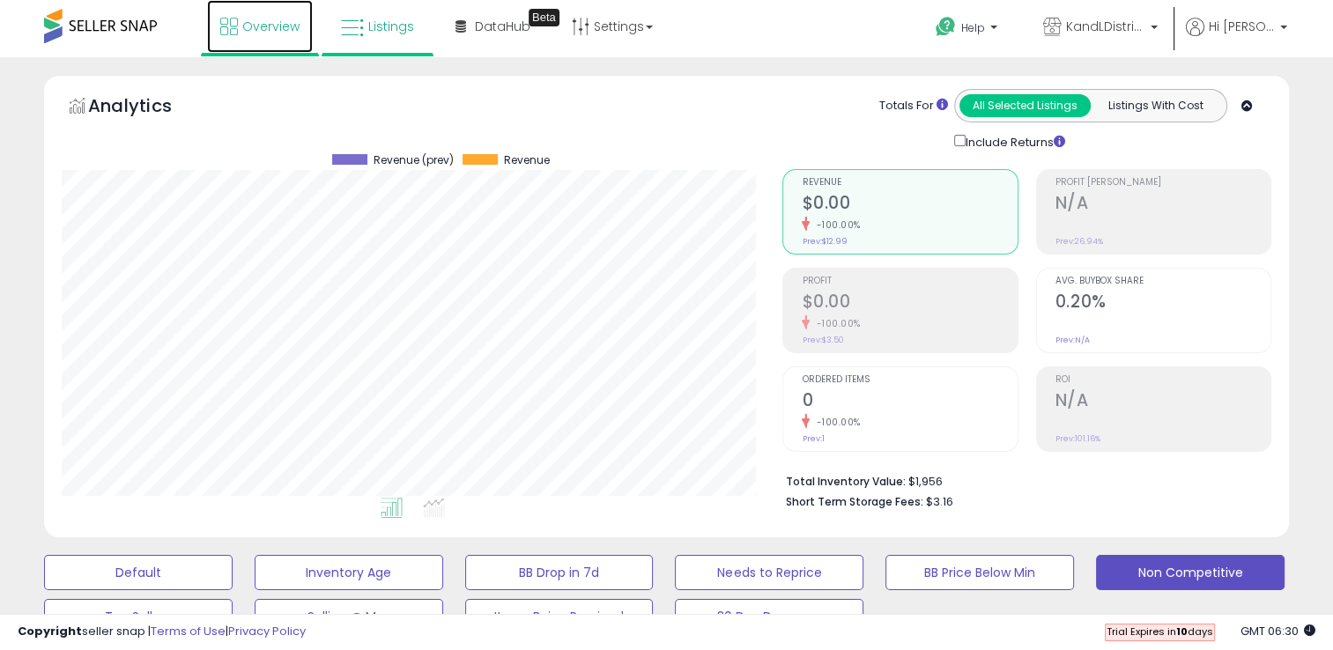
click at [290, 32] on span "Overview" at bounding box center [270, 27] width 57 height 18
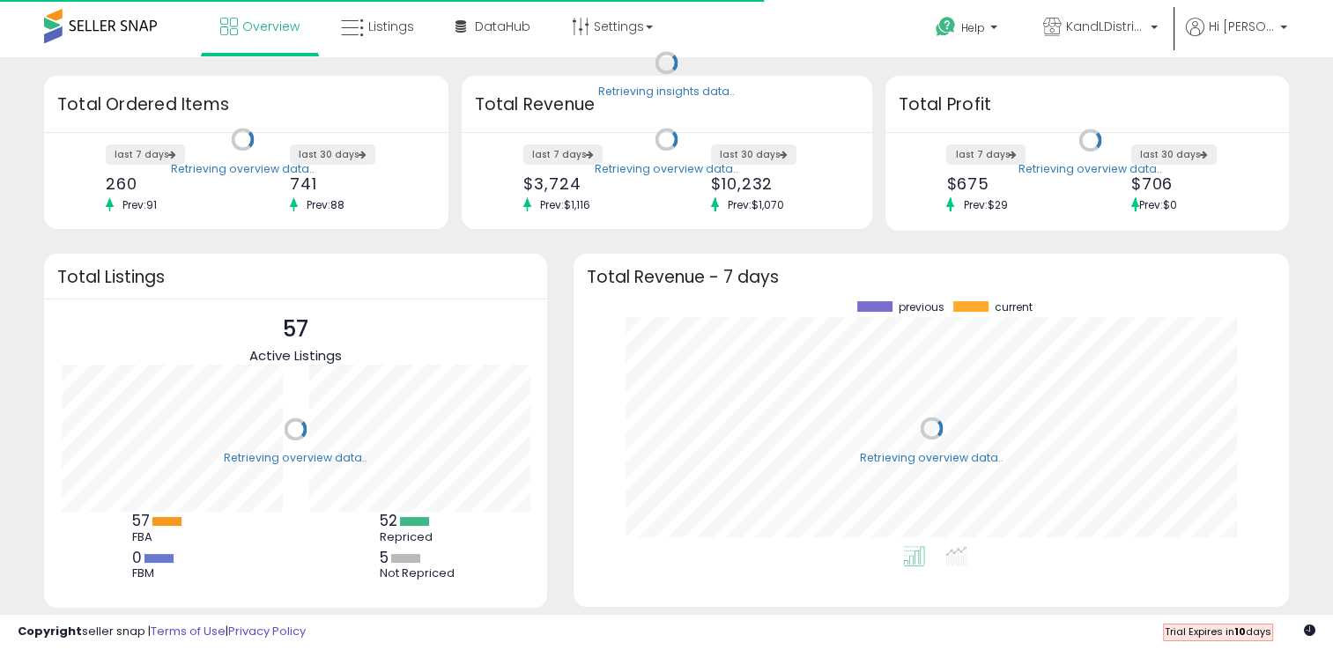
scroll to position [244, 679]
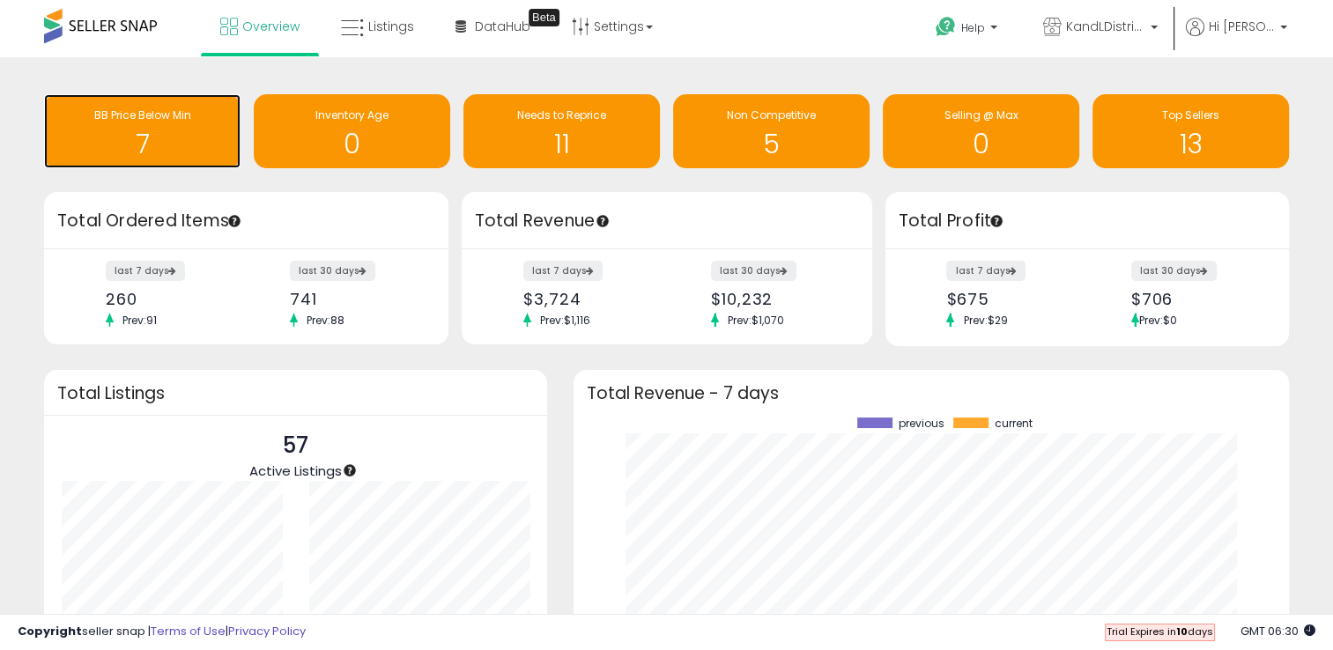
click at [198, 141] on h1 "7" at bounding box center [142, 144] width 179 height 29
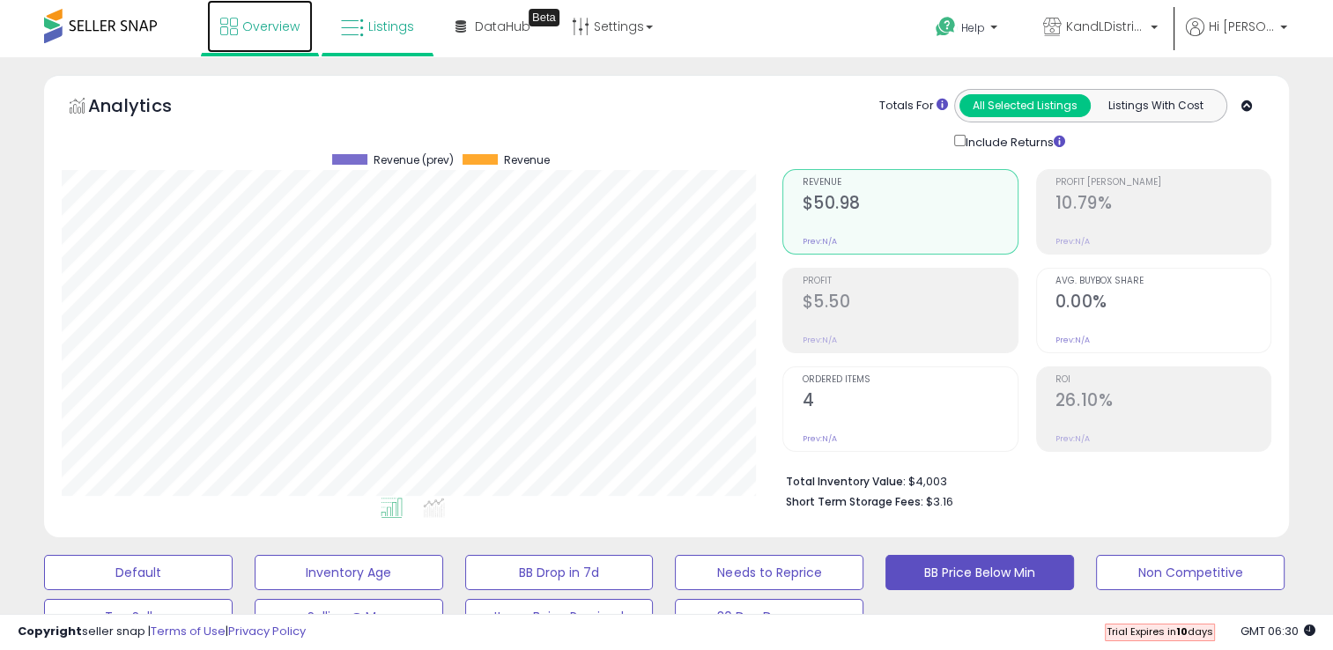
click at [266, 37] on link "Overview" at bounding box center [260, 26] width 106 height 53
